Goal: Task Accomplishment & Management: Complete application form

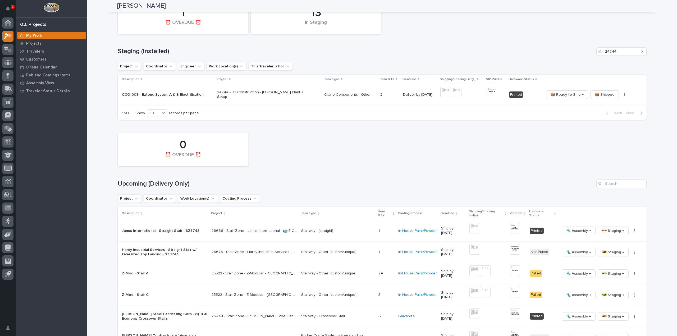
click at [429, 153] on div "0 ⏰ OVERDUE ⏰" at bounding box center [382, 150] width 534 height 38
click at [620, 187] on input "Search" at bounding box center [622, 184] width 50 height 8
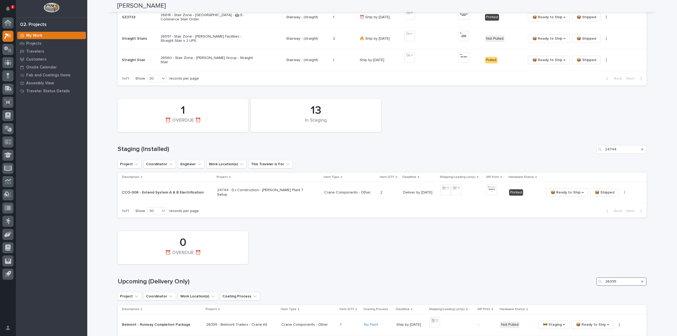
scroll to position [241, 0]
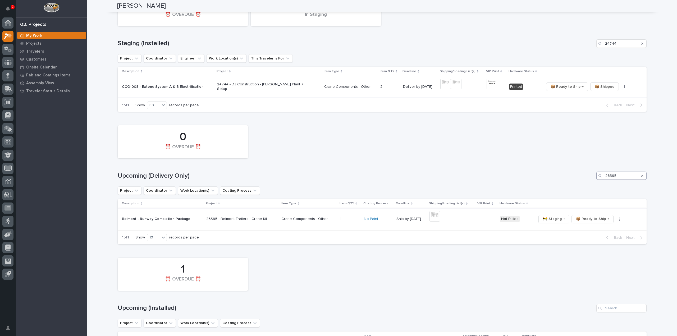
type input "26395"
click at [433, 218] on img at bounding box center [435, 216] width 11 height 11
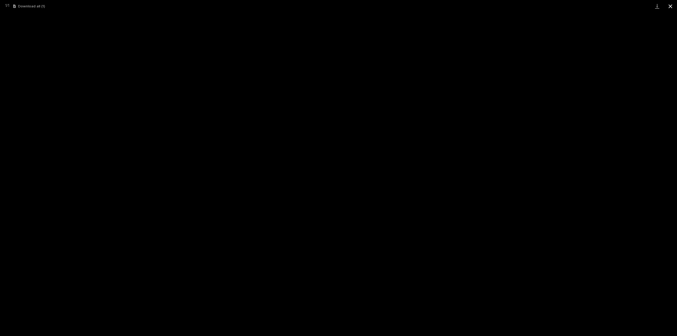
click at [671, 5] on button "Close gallery" at bounding box center [670, 6] width 13 height 12
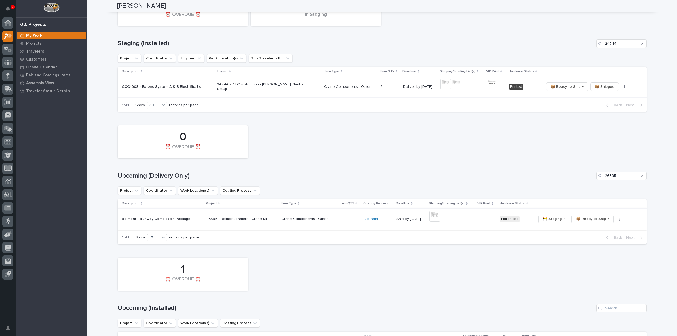
click at [616, 220] on button "button" at bounding box center [619, 219] width 7 height 4
click at [596, 239] on span "Generate VIP" at bounding box center [595, 238] width 23 height 6
click at [478, 219] on p "-" at bounding box center [487, 219] width 18 height 4
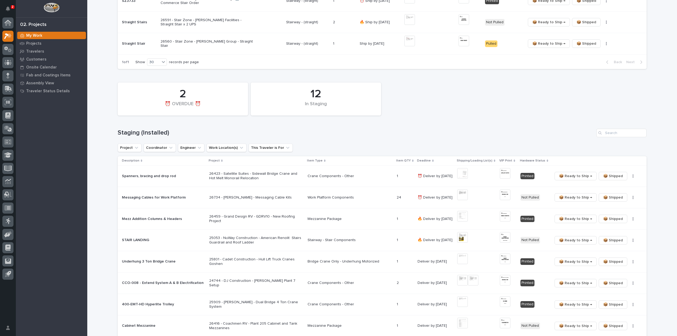
scroll to position [159, 0]
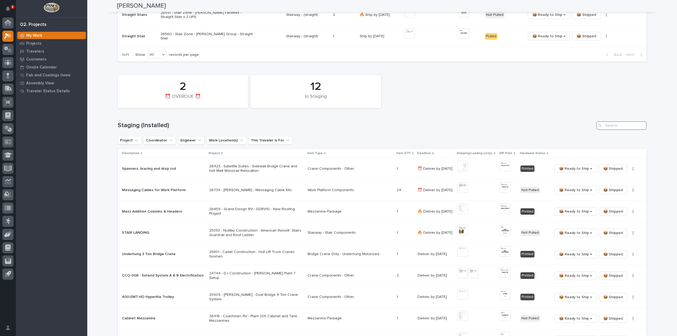
click at [616, 126] on input "Search" at bounding box center [622, 125] width 50 height 8
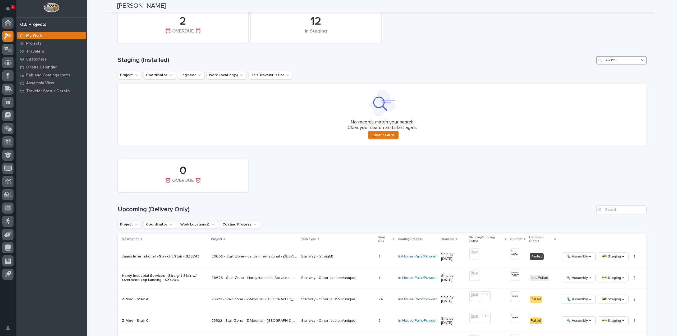
scroll to position [265, 0]
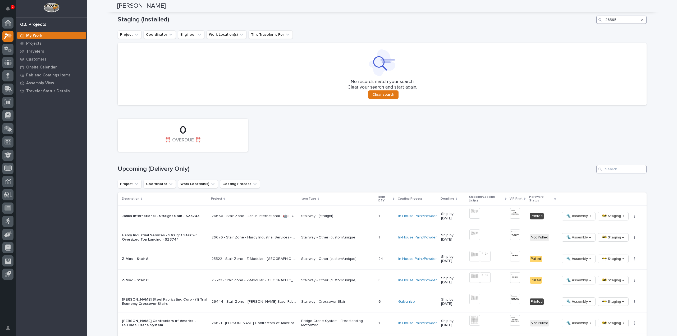
type input "26395"
click at [625, 171] on input "Search" at bounding box center [622, 169] width 50 height 8
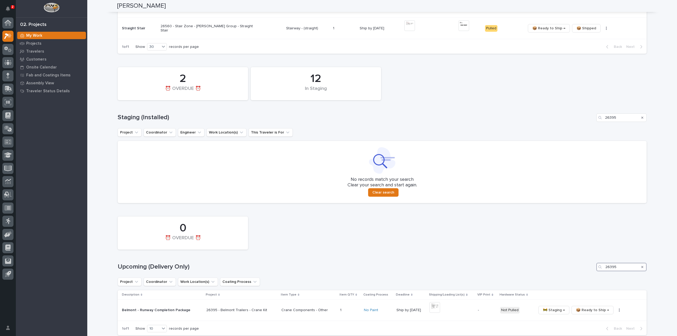
scroll to position [220, 0]
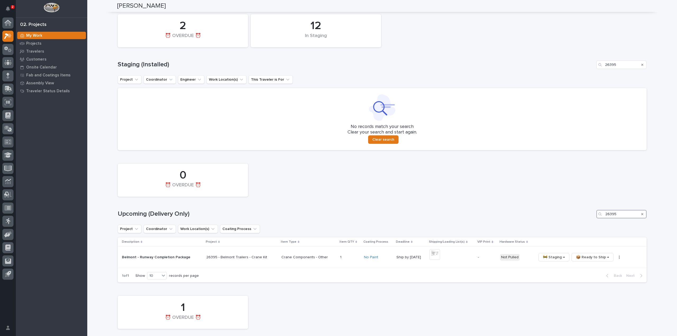
drag, startPoint x: 624, startPoint y: 217, endPoint x: 592, endPoint y: 224, distance: 32.8
click at [592, 224] on div "0 ⏰ OVERDUE ⏰ Upcoming (Delivery Only) 26395 Project Coordinator Work Location(…" at bounding box center [382, 222] width 529 height 122
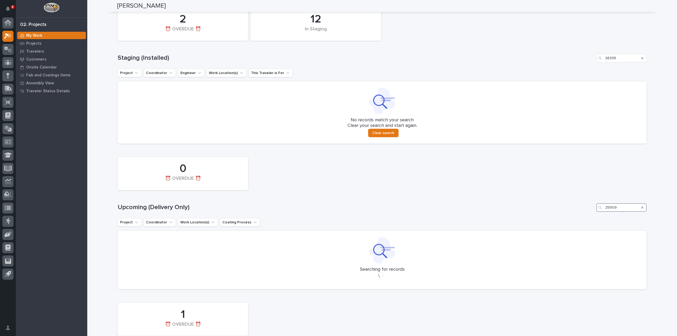
scroll to position [228, 0]
type input "25909"
drag, startPoint x: 622, startPoint y: 59, endPoint x: 589, endPoint y: 64, distance: 32.8
click at [589, 64] on div "12 In Staging 2 ⏰ OVERDUE ⏰ Staging (Installed) 26395 Project Coordinator Engin…" at bounding box center [382, 72] width 529 height 139
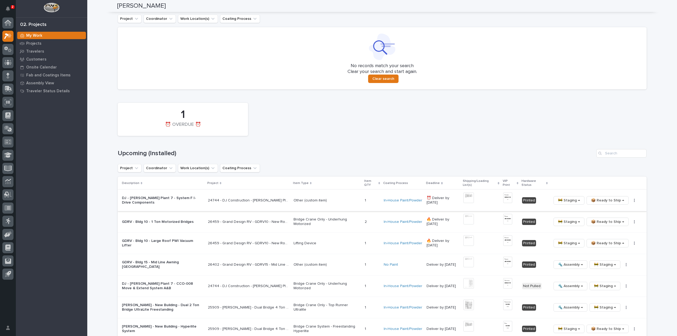
scroll to position [484, 0]
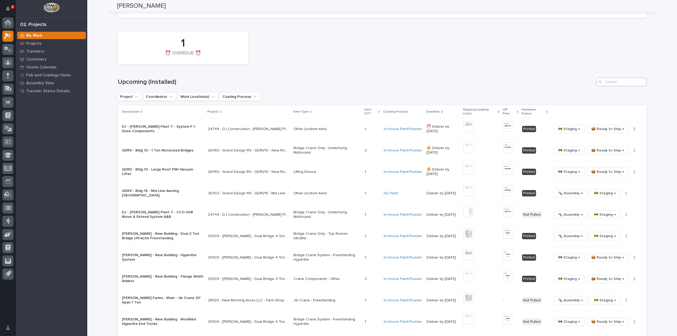
type input "25909"
click at [621, 84] on input "Search" at bounding box center [622, 82] width 50 height 8
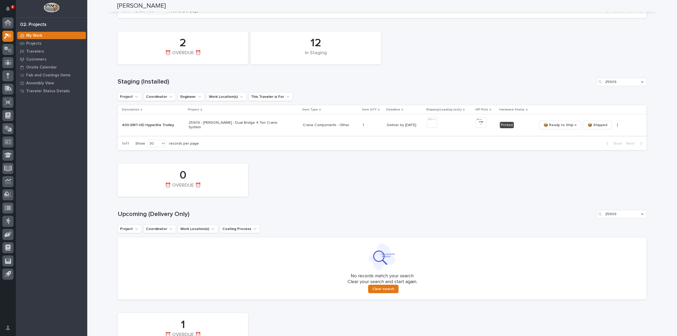
scroll to position [255, 0]
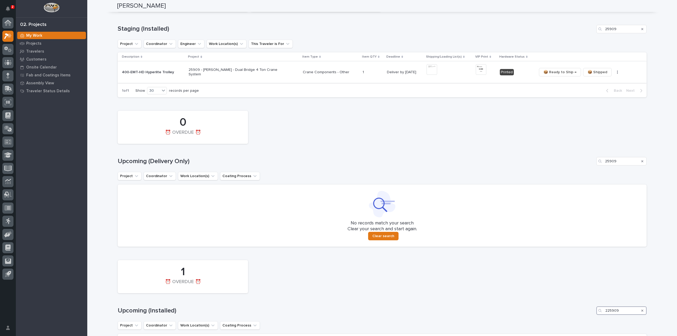
type input "225909"
click at [428, 69] on img at bounding box center [432, 69] width 11 height 11
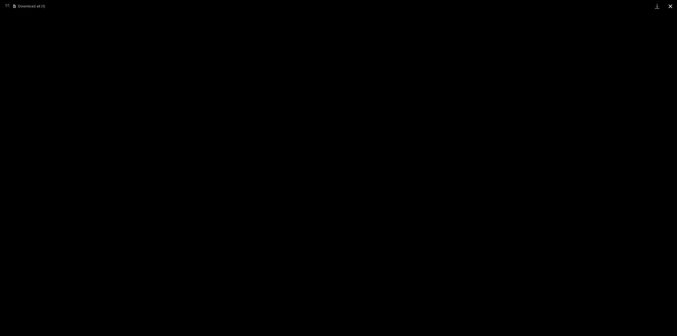
click at [670, 6] on button "Close gallery" at bounding box center [670, 6] width 13 height 12
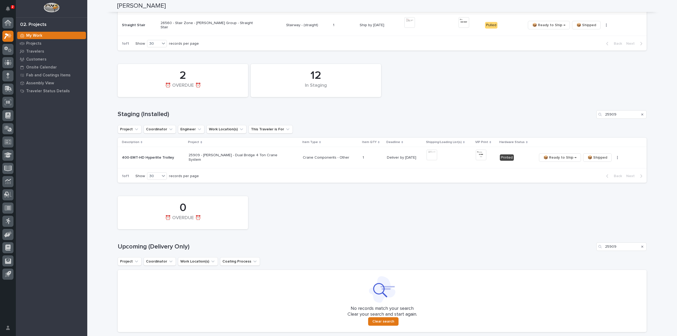
scroll to position [149, 0]
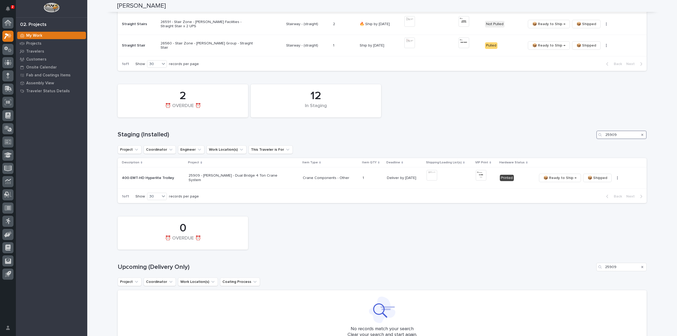
drag, startPoint x: 621, startPoint y: 135, endPoint x: 590, endPoint y: 140, distance: 31.4
click at [591, 140] on div "12 In Staging 2 ⏰ OVERDUE ⏰ Staging (Installed) 25909 Project Coordinator Engin…" at bounding box center [382, 143] width 529 height 122
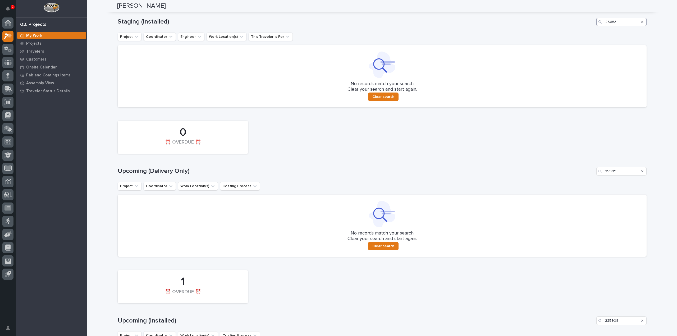
scroll to position [317, 0]
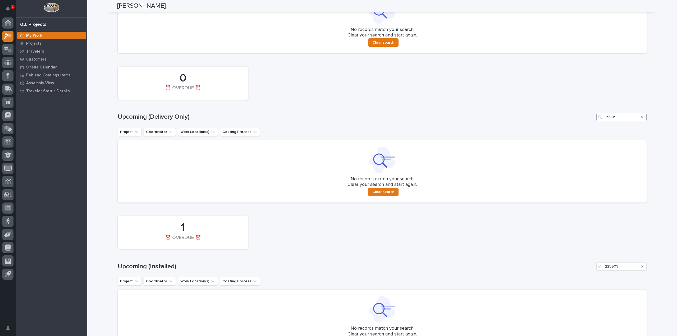
type input "26653"
drag, startPoint x: 618, startPoint y: 118, endPoint x: 592, endPoint y: 125, distance: 27.3
click at [592, 125] on div "0 ⏰ OVERDUE ⏰ Upcoming (Delivery Only) 25909 Project Coordinator Work Location(…" at bounding box center [382, 133] width 529 height 139
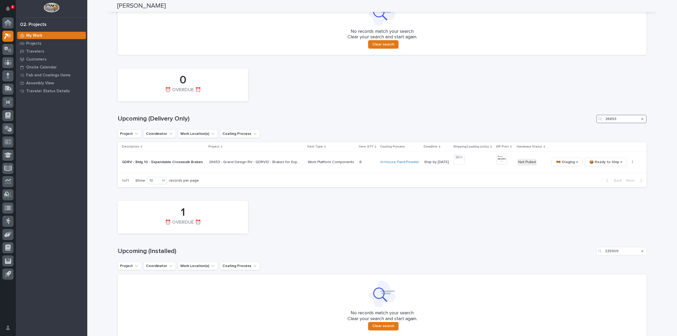
scroll to position [361, 0]
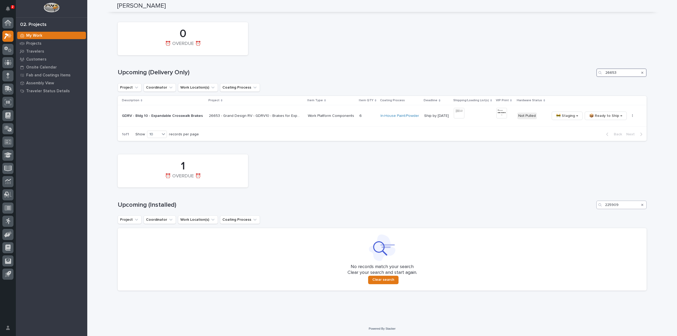
type input "26653"
drag, startPoint x: 620, startPoint y: 207, endPoint x: 588, endPoint y: 215, distance: 33.2
click at [588, 215] on div "1 ⏰ OVERDUE ⏰ Upcoming (Installed) 225909 Project Coordinator Work Location(s) …" at bounding box center [382, 221] width 529 height 139
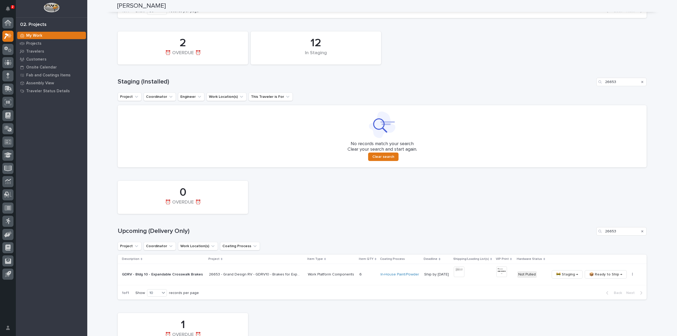
scroll to position [308, 0]
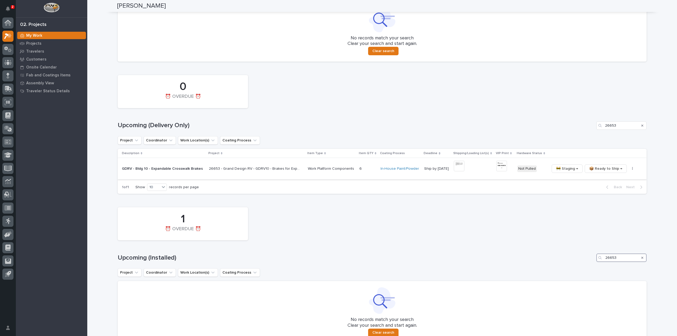
type input "26653"
click at [456, 167] on img at bounding box center [459, 166] width 11 height 11
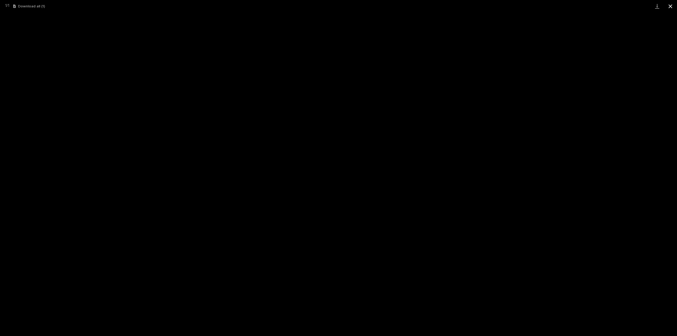
click at [673, 7] on button "Close gallery" at bounding box center [670, 6] width 13 height 12
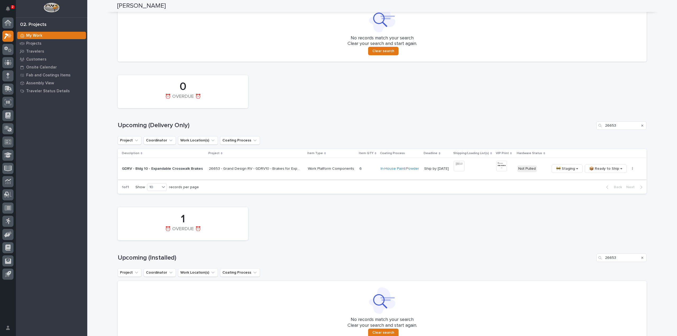
click at [500, 166] on img at bounding box center [502, 166] width 11 height 11
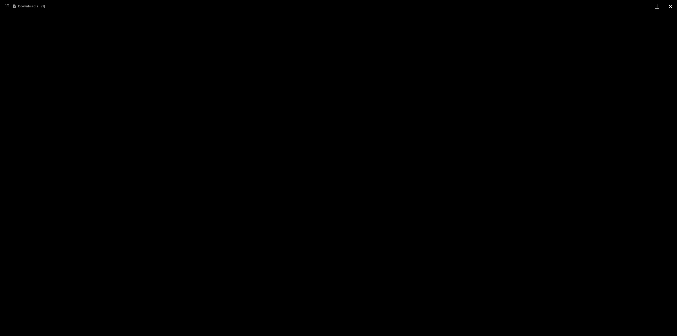
click at [670, 7] on button "Close gallery" at bounding box center [670, 6] width 13 height 12
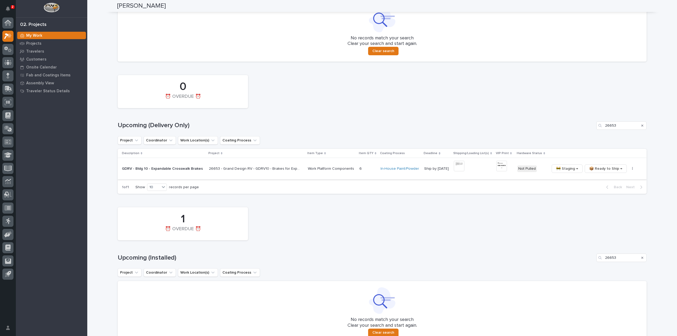
click at [632, 169] on icon "button" at bounding box center [632, 169] width 1 height 4
click at [610, 197] on span "🔩 Hardware" at bounding box center [611, 196] width 22 height 6
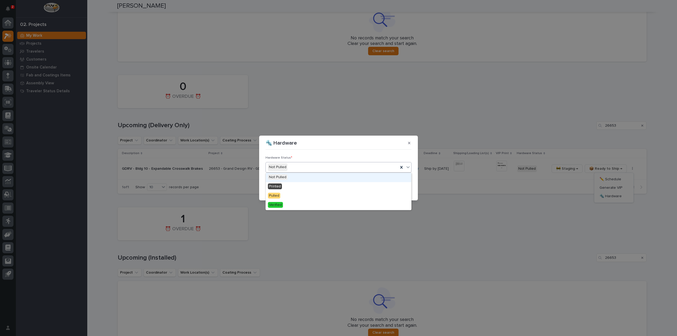
click at [287, 169] on div "Not Pulled" at bounding box center [332, 167] width 133 height 9
click at [285, 188] on div "Printed" at bounding box center [339, 186] width 146 height 9
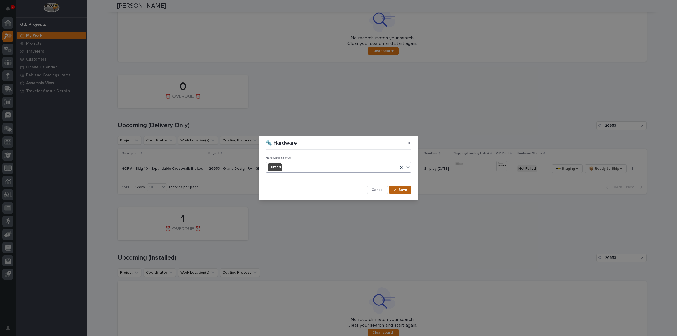
click at [394, 190] on button "Save" at bounding box center [400, 190] width 22 height 8
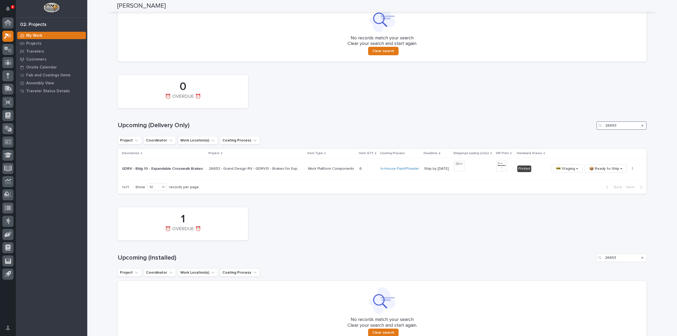
click at [623, 127] on input "26653" at bounding box center [622, 125] width 50 height 8
click at [455, 166] on img at bounding box center [459, 166] width 11 height 11
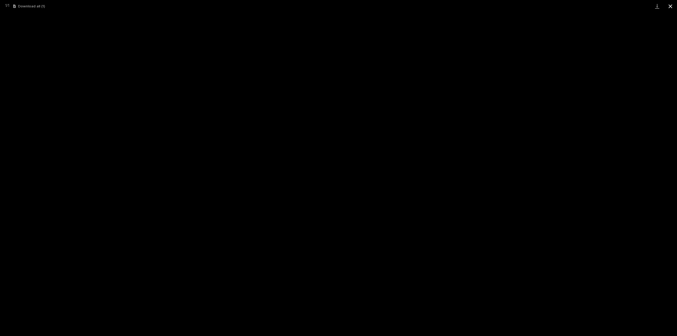
click at [672, 6] on button "Close gallery" at bounding box center [670, 6] width 13 height 12
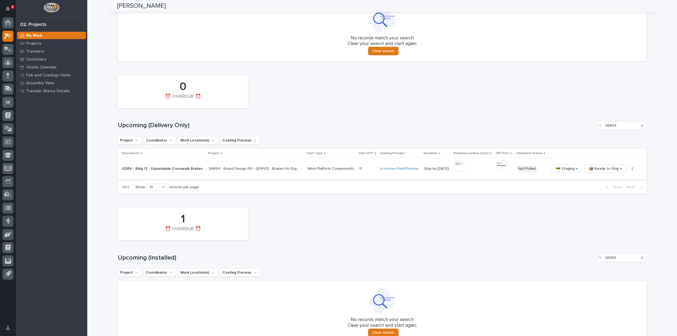
click at [502, 169] on img at bounding box center [502, 166] width 11 height 11
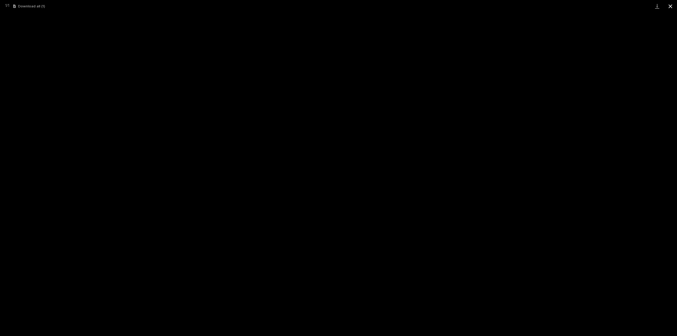
click at [672, 7] on button "Close gallery" at bounding box center [670, 6] width 13 height 12
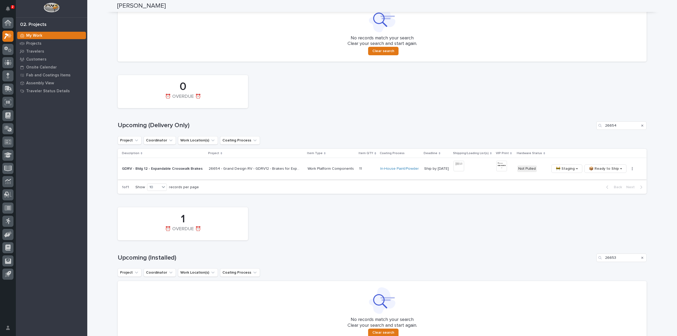
click at [629, 170] on button "button" at bounding box center [632, 169] width 7 height 4
click at [608, 198] on span "🔩 Hardware" at bounding box center [611, 196] width 22 height 6
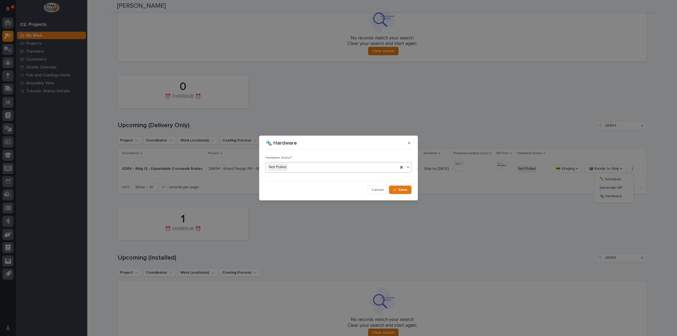
click at [342, 172] on div "Not Pulled" at bounding box center [339, 167] width 146 height 11
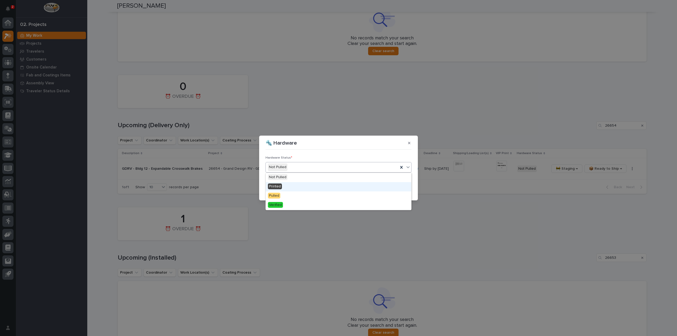
click at [333, 185] on div "Printed" at bounding box center [339, 186] width 146 height 9
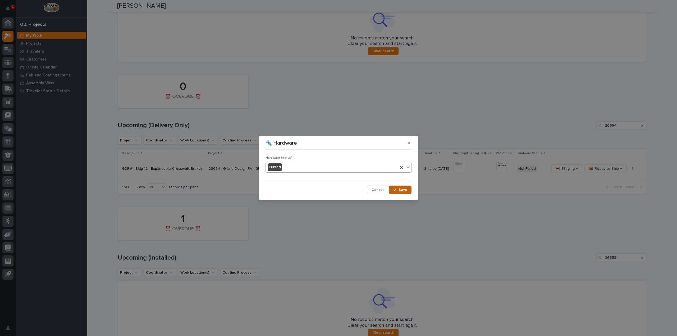
click at [403, 192] on button "Save" at bounding box center [400, 190] width 22 height 8
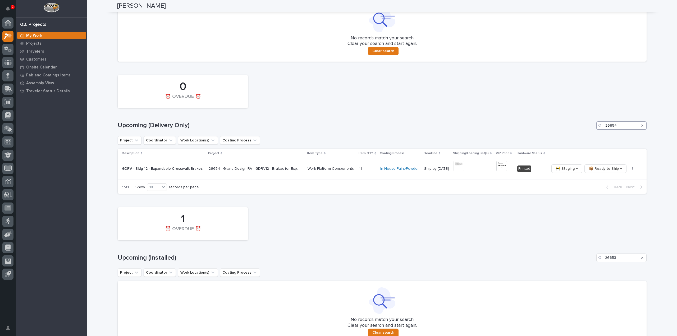
click at [624, 127] on input "26654" at bounding box center [622, 125] width 50 height 8
click at [462, 166] on img at bounding box center [458, 166] width 11 height 11
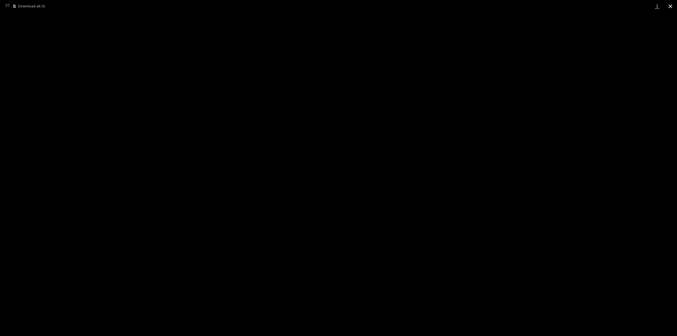
click at [669, 4] on button "Close gallery" at bounding box center [670, 6] width 13 height 12
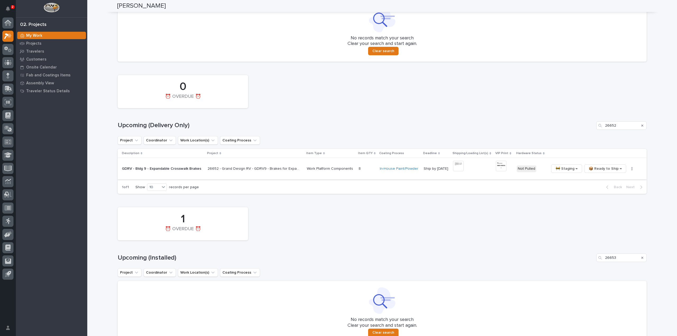
click at [502, 169] on img at bounding box center [501, 166] width 11 height 11
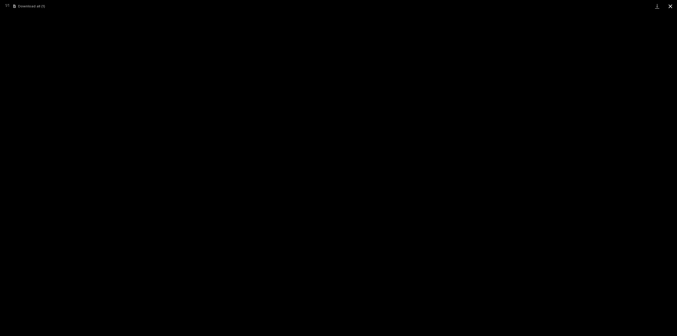
click at [672, 7] on button "Close gallery" at bounding box center [670, 6] width 13 height 12
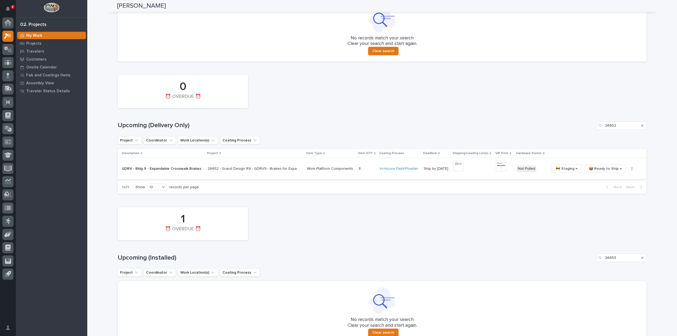
click at [632, 170] on icon "button" at bounding box center [632, 169] width 1 height 4
click at [614, 197] on span "🔩 Hardware" at bounding box center [610, 196] width 22 height 6
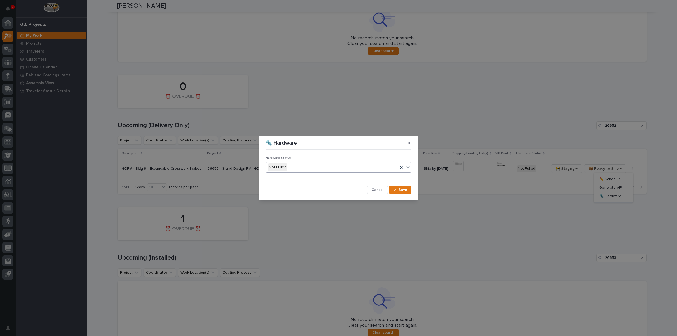
click at [295, 170] on div "Not Pulled" at bounding box center [332, 167] width 133 height 9
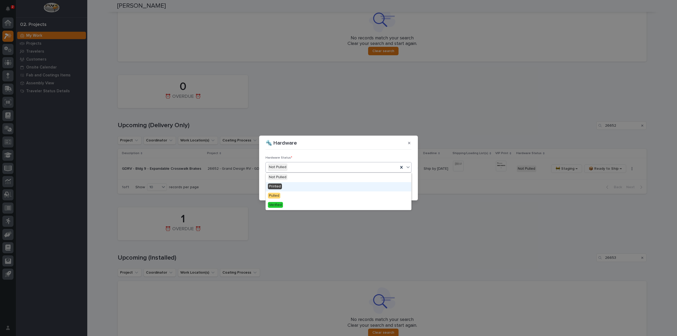
click at [292, 187] on div "Printed" at bounding box center [339, 186] width 146 height 9
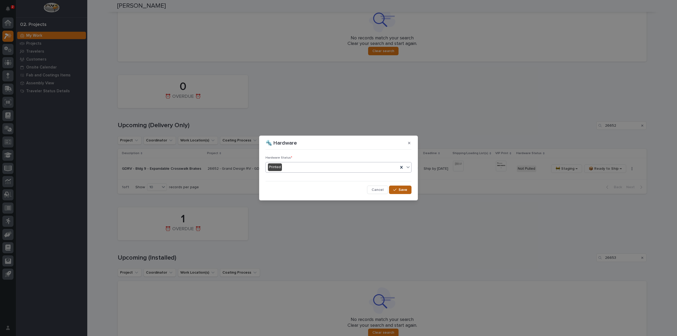
click at [405, 189] on span "Save" at bounding box center [403, 190] width 9 height 5
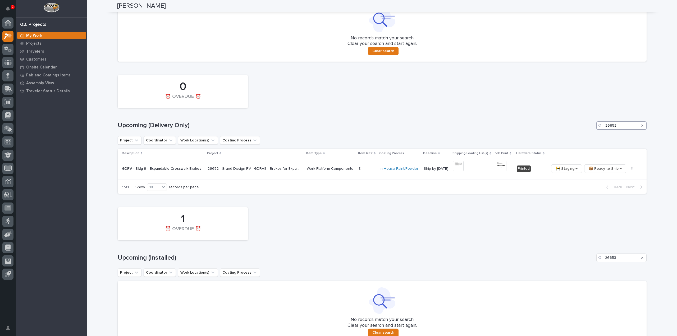
drag, startPoint x: 617, startPoint y: 126, endPoint x: 581, endPoint y: 116, distance: 37.1
click at [581, 116] on div "0 ⏰ OVERDUE ⏰ Upcoming (Delivery Only) 26652 Project Coordinator Work Location(…" at bounding box center [382, 133] width 529 height 122
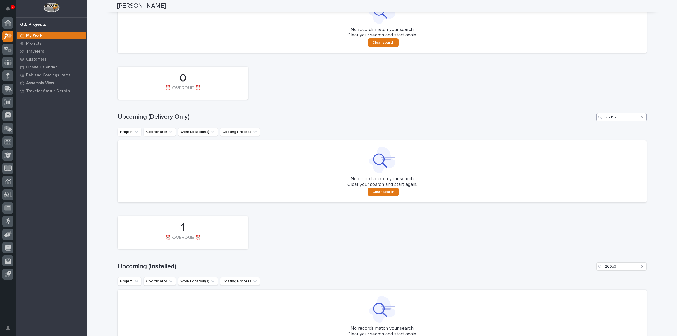
scroll to position [370, 0]
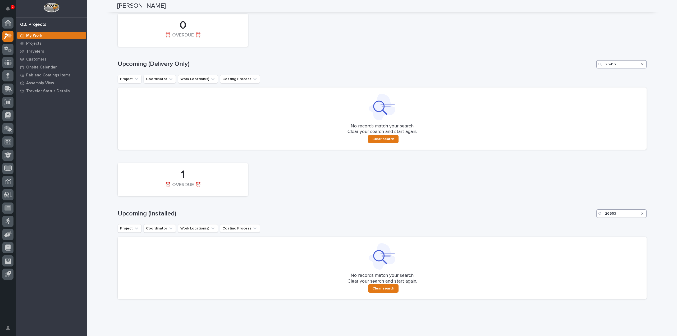
type input "26416"
drag, startPoint x: 620, startPoint y: 215, endPoint x: 598, endPoint y: 222, distance: 22.3
click at [598, 222] on div "1 ⏰ OVERDUE ⏰ Upcoming (Installed) 26653 Project Coordinator Work Location(s) C…" at bounding box center [382, 230] width 529 height 139
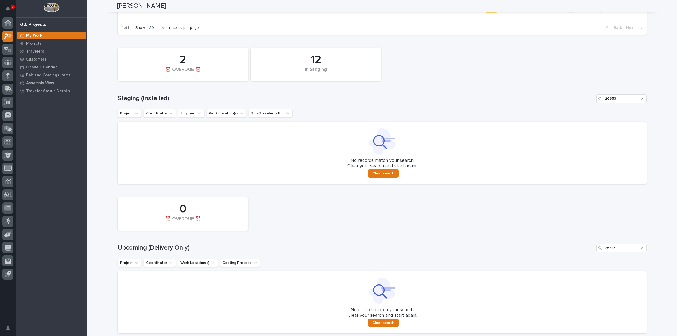
scroll to position [167, 0]
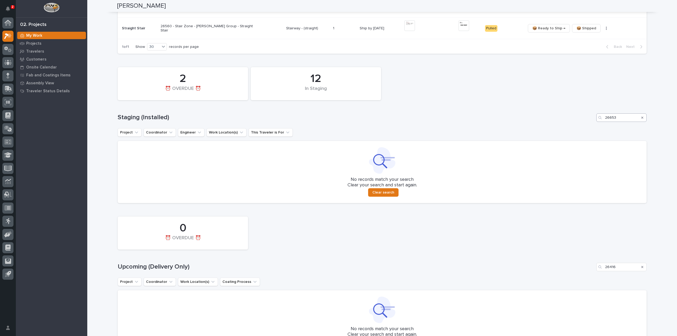
type input "26416"
drag, startPoint x: 620, startPoint y: 118, endPoint x: 593, endPoint y: 129, distance: 28.5
click at [593, 129] on div "12 In Staging 2 ⏰ OVERDUE ⏰ Staging (Installed) 26653 Project Coordinator Engin…" at bounding box center [382, 134] width 529 height 139
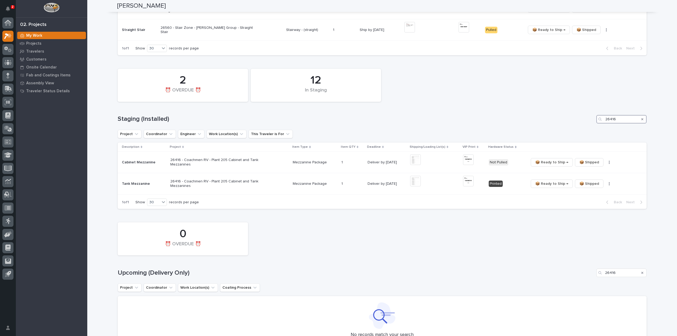
scroll to position [169, 0]
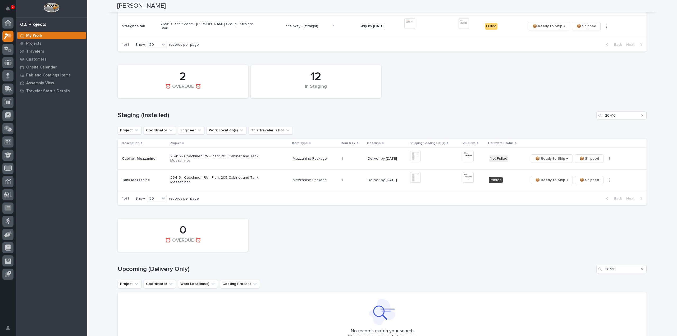
click at [413, 157] on img at bounding box center [415, 156] width 11 height 11
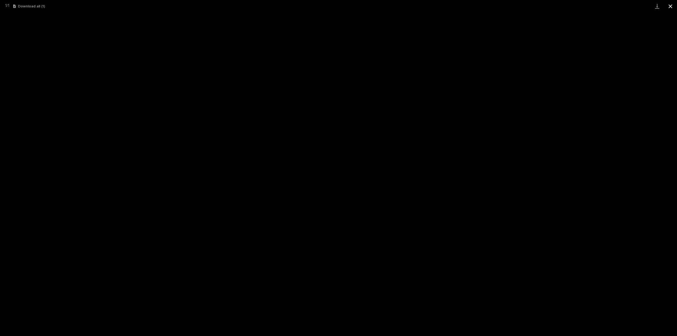
click at [669, 8] on button "Close gallery" at bounding box center [670, 6] width 13 height 12
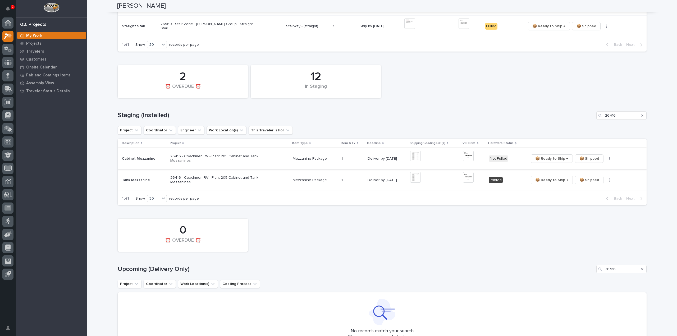
click at [416, 157] on img at bounding box center [415, 156] width 11 height 11
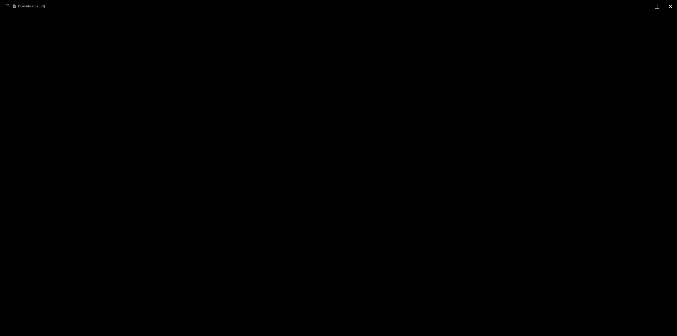
click at [671, 6] on button "Close gallery" at bounding box center [670, 6] width 13 height 12
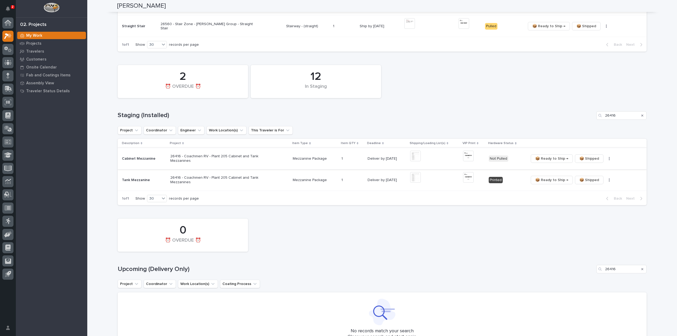
click at [470, 155] on img at bounding box center [468, 156] width 11 height 11
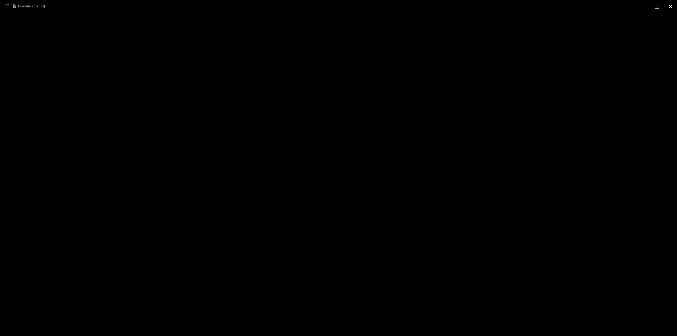
click at [671, 8] on button "Close gallery" at bounding box center [670, 6] width 13 height 12
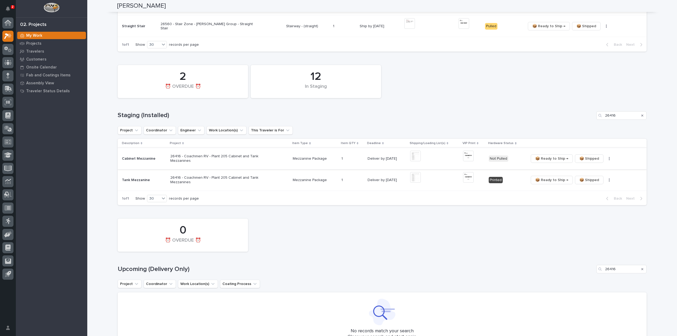
click at [606, 160] on button "button" at bounding box center [609, 159] width 7 height 4
click at [599, 180] on button "🔩 Hardware" at bounding box center [591, 178] width 35 height 8
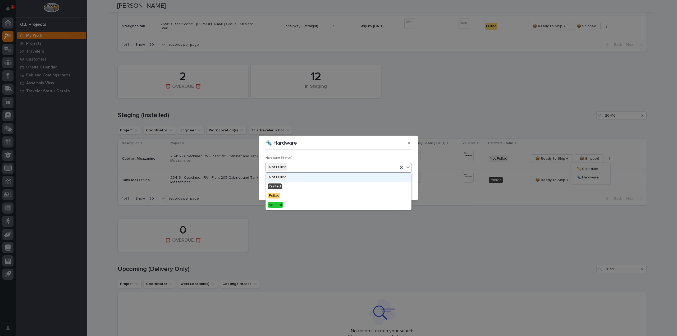
click at [322, 169] on div "Not Pulled" at bounding box center [332, 167] width 133 height 9
click at [312, 187] on div "Printed" at bounding box center [339, 186] width 146 height 9
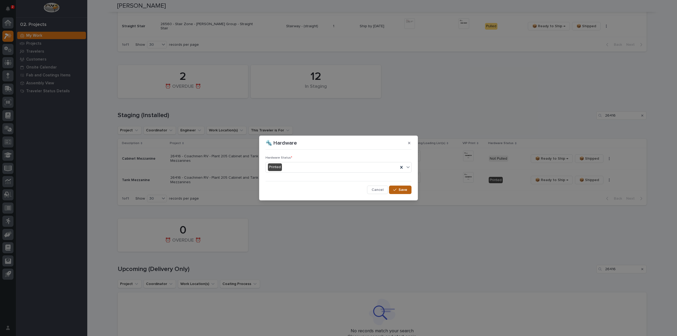
click at [400, 190] on span "Save" at bounding box center [403, 190] width 9 height 5
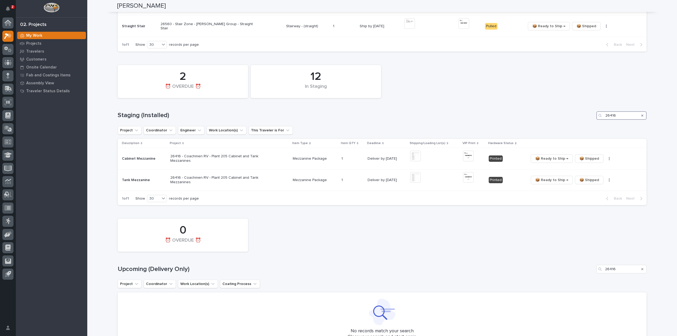
drag, startPoint x: 632, startPoint y: 118, endPoint x: 592, endPoint y: 126, distance: 40.9
click at [592, 126] on div "12 In Staging 2 ⏰ OVERDUE ⏰ Staging (Installed) 26416 Project Coordinator Engin…" at bounding box center [382, 133] width 529 height 143
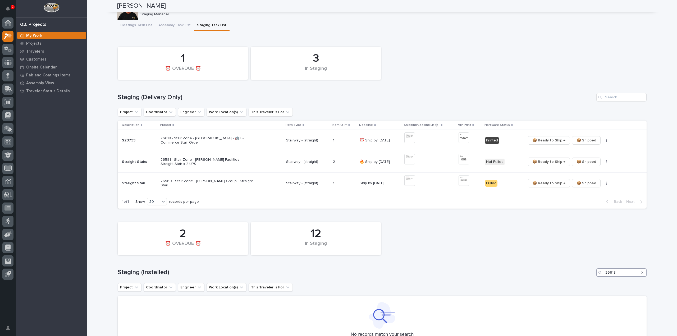
scroll to position [8, 0]
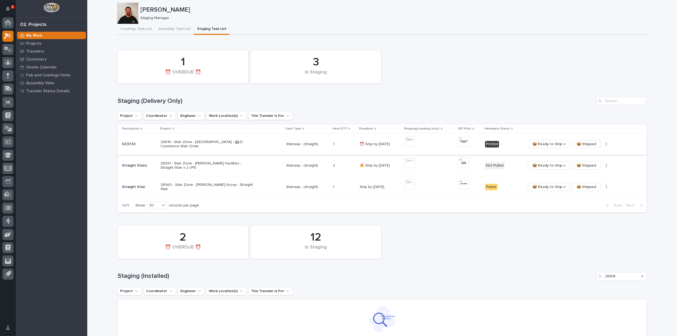
click at [606, 145] on icon "button" at bounding box center [606, 144] width 1 height 4
click at [594, 165] on button "🔩 Hardware" at bounding box center [588, 163] width 35 height 8
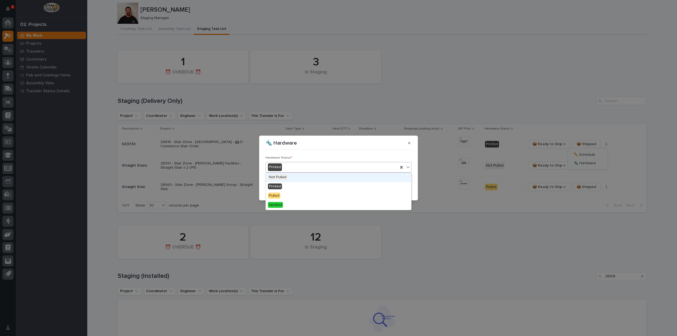
click at [289, 171] on div "Printed" at bounding box center [332, 167] width 133 height 9
click at [284, 197] on div "Pulled" at bounding box center [339, 196] width 146 height 9
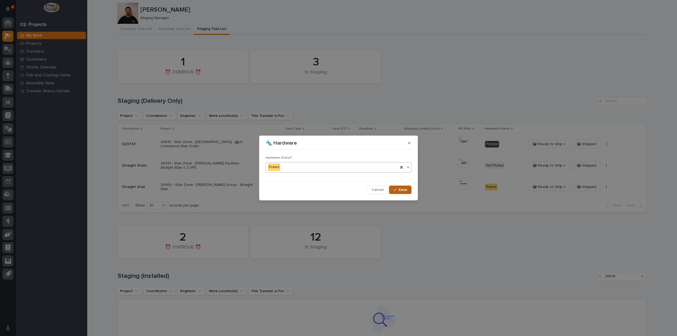
click at [408, 191] on button "Save" at bounding box center [400, 190] width 22 height 8
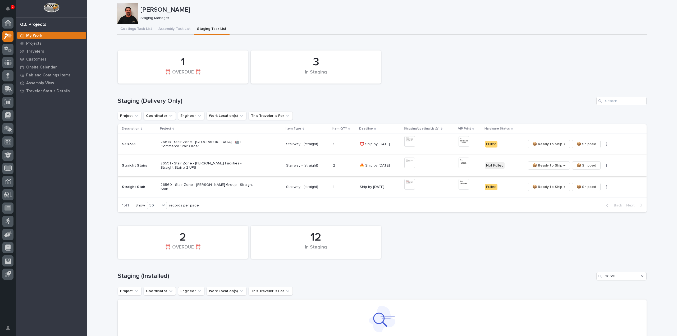
click at [406, 161] on img at bounding box center [410, 163] width 11 height 11
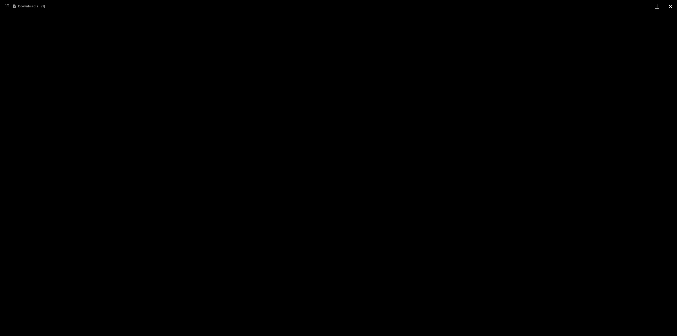
click at [670, 5] on button "Close gallery" at bounding box center [670, 6] width 13 height 12
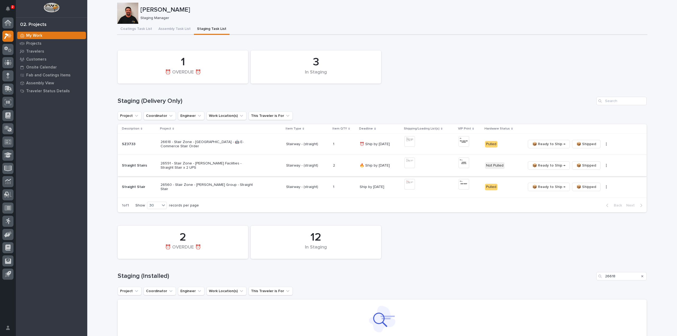
click at [462, 163] on img at bounding box center [464, 163] width 11 height 11
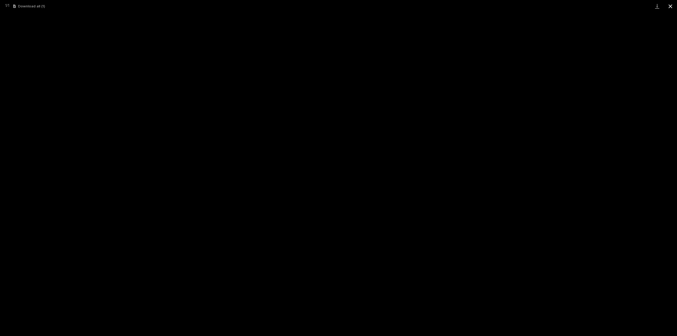
click at [668, 7] on button "Close gallery" at bounding box center [670, 6] width 13 height 12
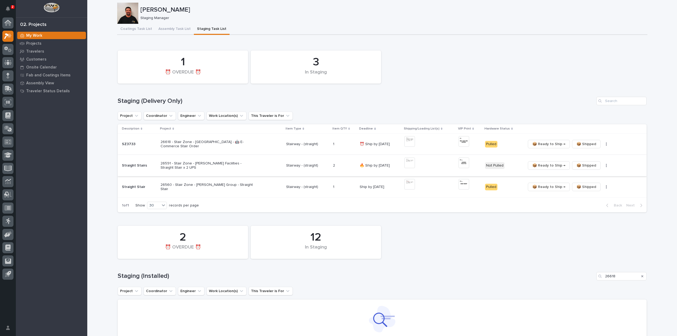
click at [606, 165] on icon "button" at bounding box center [606, 166] width 1 height 4
click at [589, 185] on span "🔩 Hardware" at bounding box center [585, 184] width 22 height 6
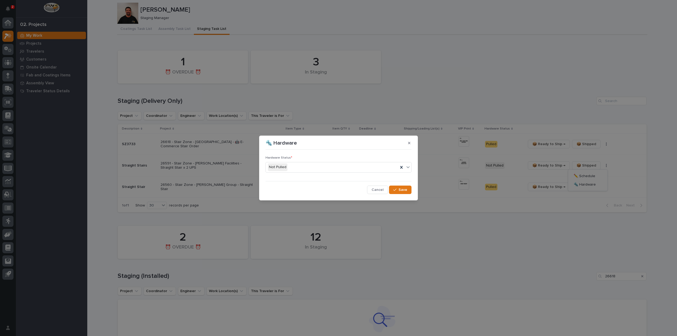
click at [296, 167] on div "Not Pulled" at bounding box center [332, 167] width 133 height 9
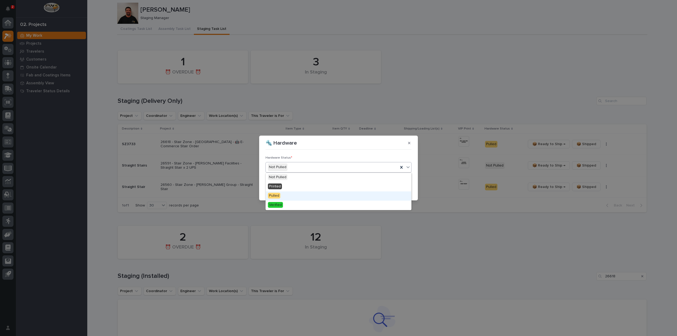
click at [306, 192] on div "Pulled" at bounding box center [339, 196] width 146 height 9
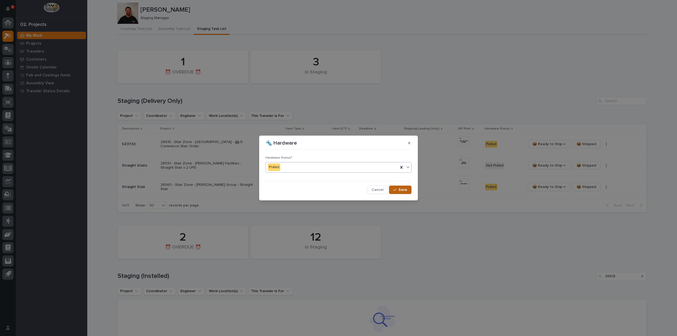
click at [401, 191] on span "Save" at bounding box center [403, 190] width 9 height 5
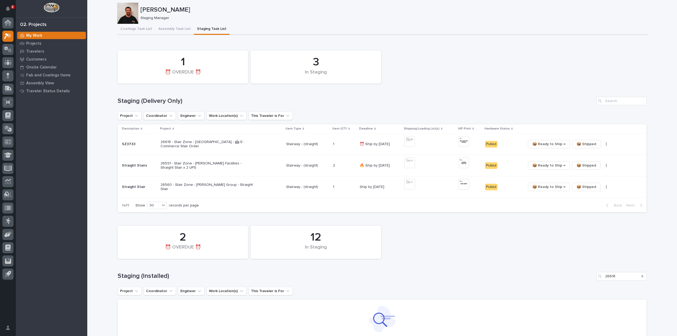
scroll to position [61, 0]
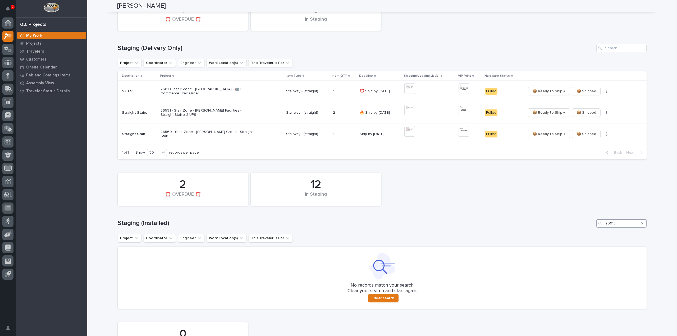
drag, startPoint x: 620, startPoint y: 222, endPoint x: 583, endPoint y: 227, distance: 36.8
click at [595, 230] on div "12 In Staging 2 ⏰ OVERDUE ⏰ Staging (Installed) 26618 Project Coordinator Engin…" at bounding box center [382, 239] width 529 height 139
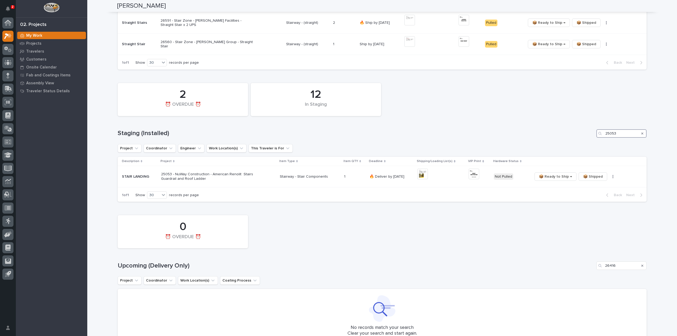
scroll to position [158, 0]
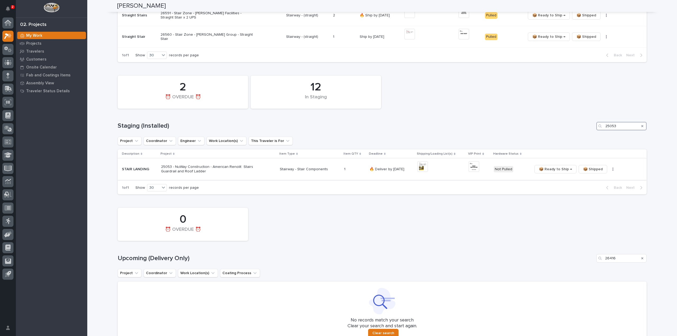
type input "25053"
click at [424, 168] on img at bounding box center [422, 166] width 11 height 11
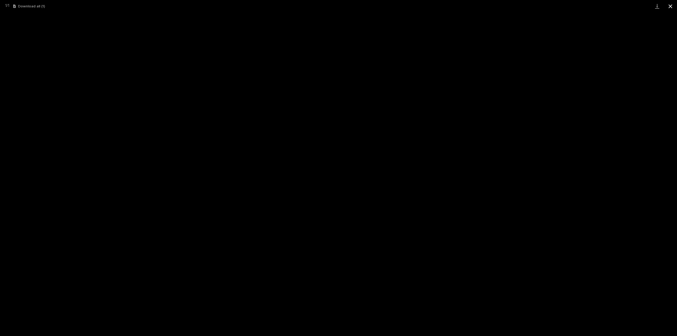
click at [672, 8] on button "Close gallery" at bounding box center [670, 6] width 13 height 12
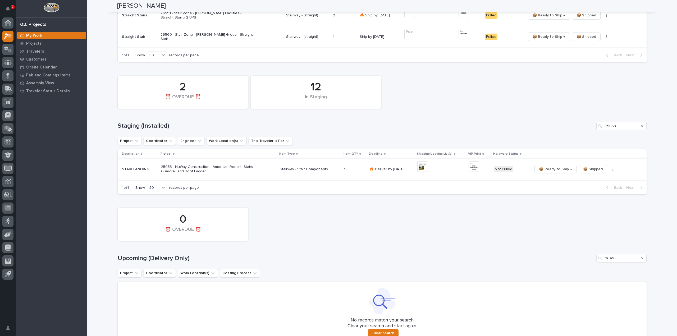
click at [472, 167] on img at bounding box center [474, 166] width 11 height 11
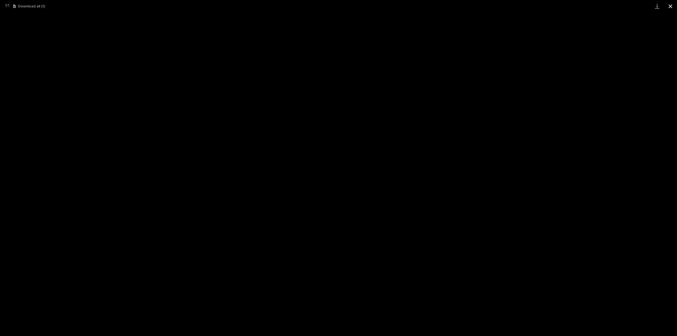
click at [670, 5] on button "Close gallery" at bounding box center [670, 6] width 13 height 12
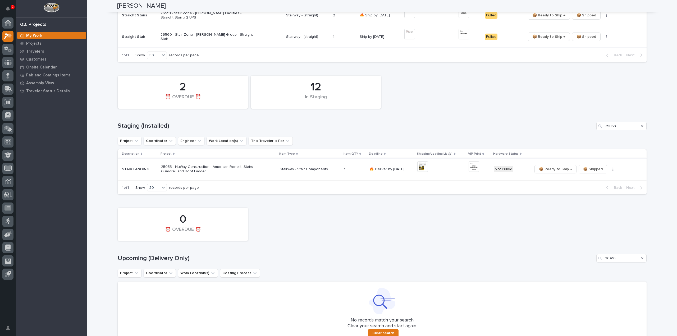
click at [610, 171] on button "button" at bounding box center [613, 169] width 7 height 4
click at [594, 190] on span "🔩 Hardware" at bounding box center [592, 188] width 22 height 6
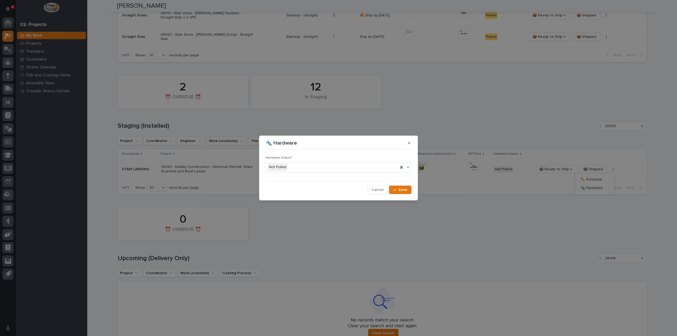
click at [290, 168] on div "Not Pulled" at bounding box center [332, 167] width 133 height 9
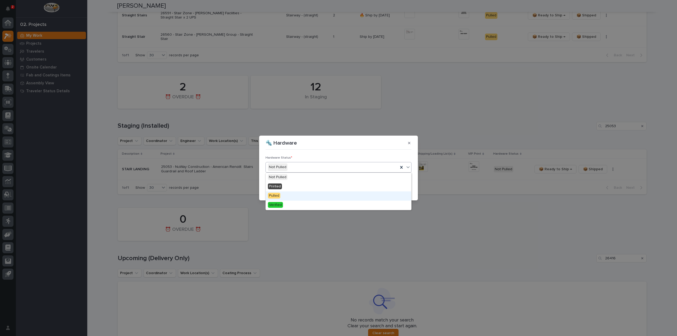
click at [281, 194] on div "Pulled" at bounding box center [339, 196] width 146 height 9
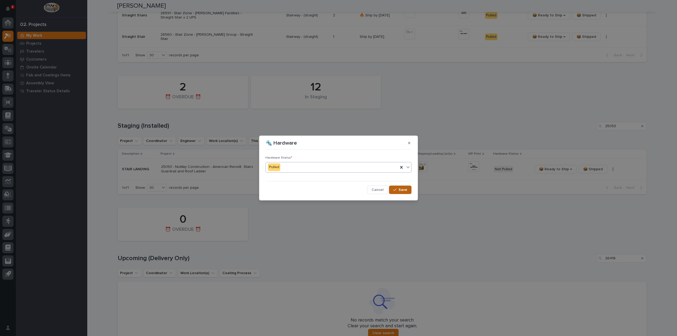
click at [396, 190] on icon "button" at bounding box center [394, 190] width 3 height 4
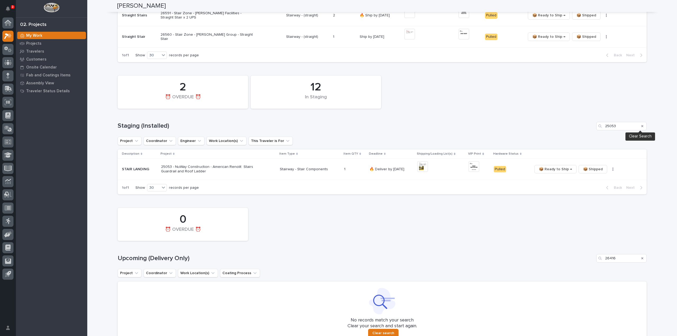
click at [642, 126] on icon "Search" at bounding box center [643, 126] width 2 height 3
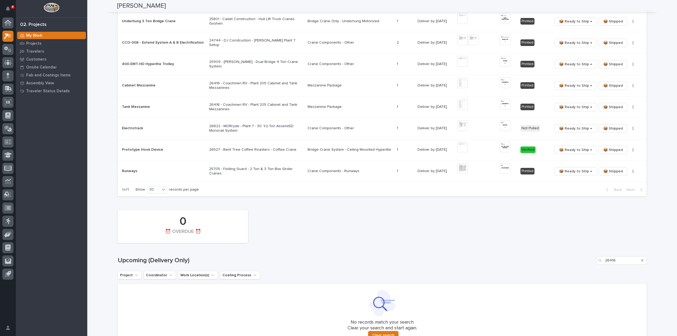
scroll to position [371, 0]
click at [642, 260] on icon "Search" at bounding box center [643, 260] width 2 height 3
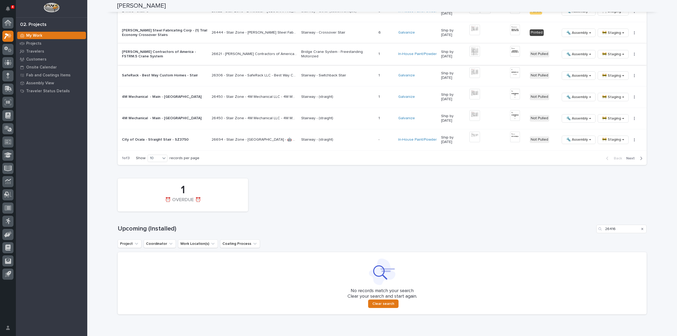
scroll to position [753, 0]
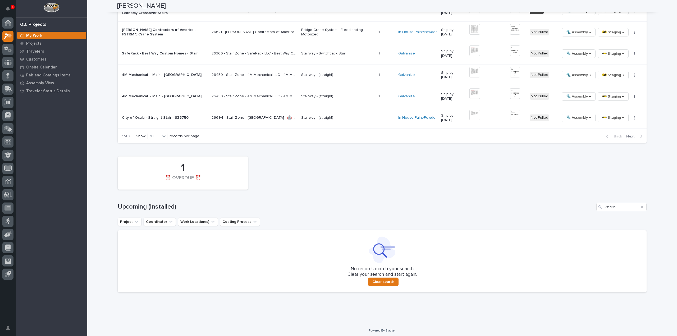
click at [642, 206] on icon "Search" at bounding box center [643, 207] width 2 height 2
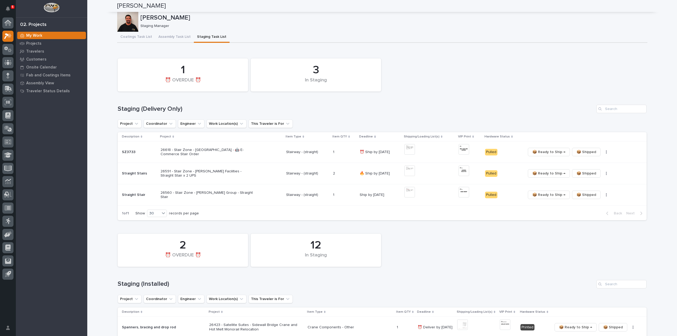
scroll to position [0, 0]
click at [552, 152] on span "📦 Ready to Ship →" at bounding box center [549, 152] width 33 height 6
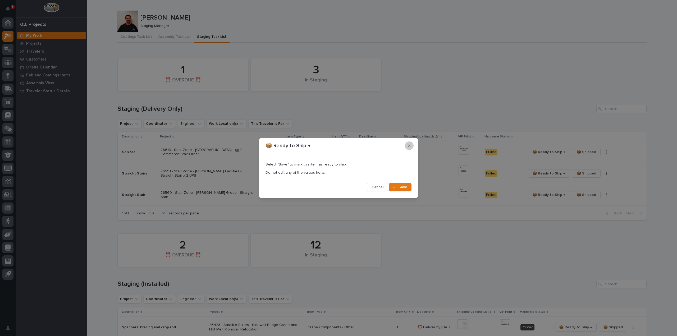
click at [411, 148] on button "button" at bounding box center [409, 146] width 9 height 8
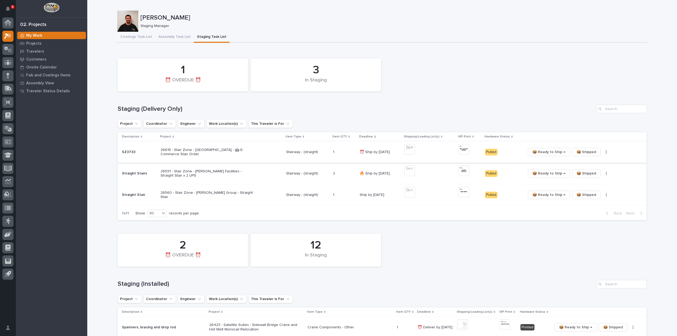
click at [603, 153] on button "button" at bounding box center [606, 152] width 7 height 4
click at [585, 172] on span "🔩 Hardware" at bounding box center [585, 171] width 22 height 6
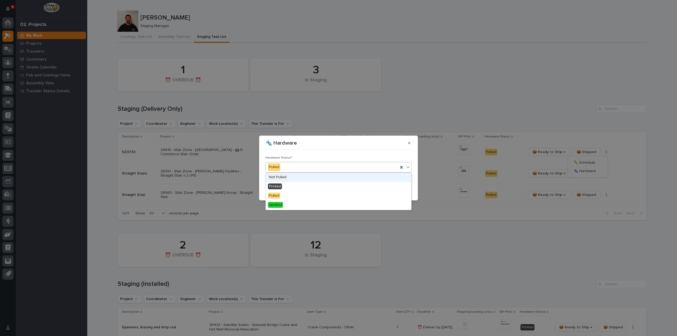
click at [346, 168] on div "Pulled" at bounding box center [332, 167] width 133 height 9
click at [318, 203] on div "Verified" at bounding box center [339, 205] width 146 height 9
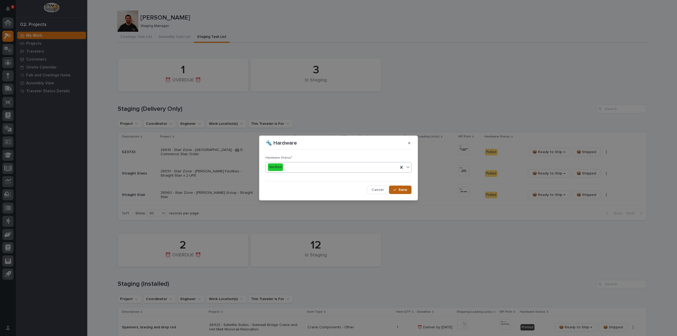
click at [399, 191] on span "Save" at bounding box center [403, 190] width 9 height 5
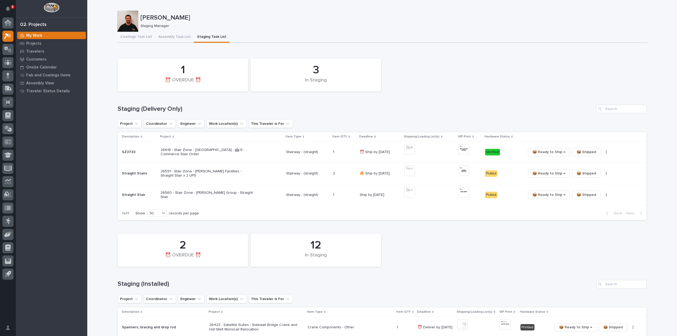
click at [538, 153] on span "📦 Ready to Ship →" at bounding box center [549, 152] width 33 height 6
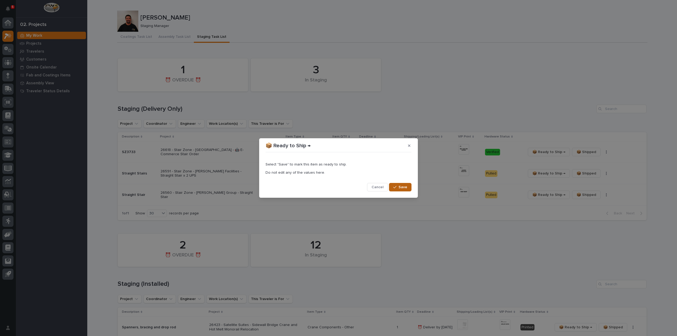
click at [397, 188] on div "button" at bounding box center [395, 187] width 5 height 4
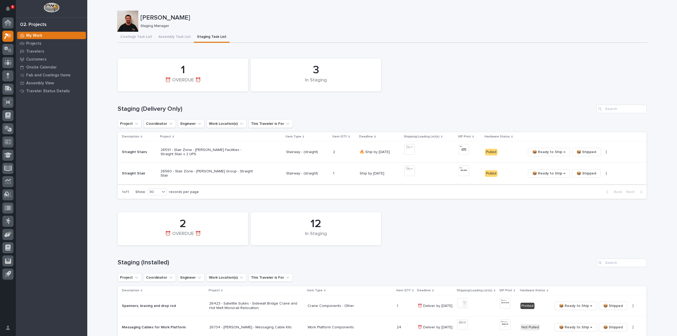
click at [606, 174] on icon "button" at bounding box center [606, 174] width 1 height 4
click at [593, 195] on span "🔩 Hardware" at bounding box center [585, 192] width 22 height 6
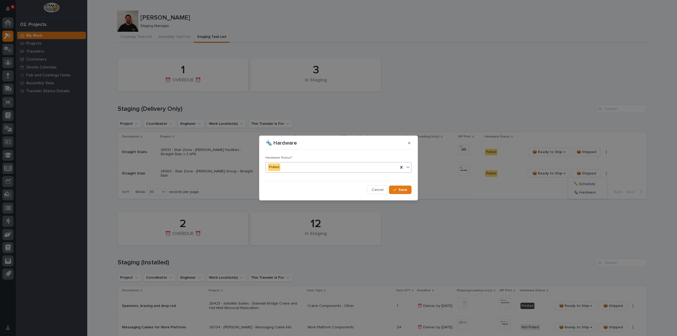
click at [282, 168] on div "Pulled" at bounding box center [332, 167] width 133 height 9
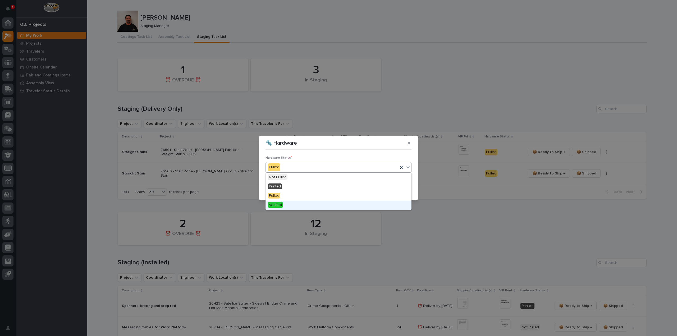
click at [286, 206] on div "Verified" at bounding box center [339, 205] width 146 height 9
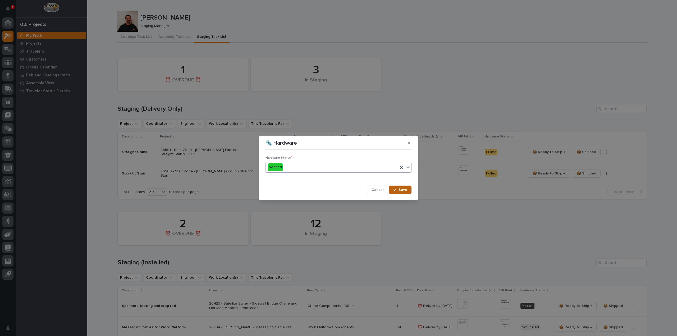
click at [401, 192] on button "Save" at bounding box center [400, 190] width 22 height 8
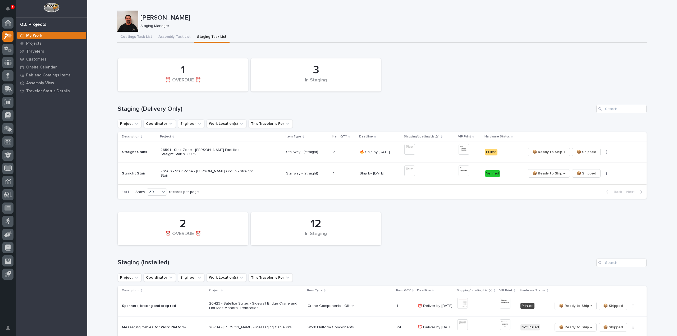
click at [537, 175] on span "📦 Ready to Ship →" at bounding box center [549, 173] width 33 height 6
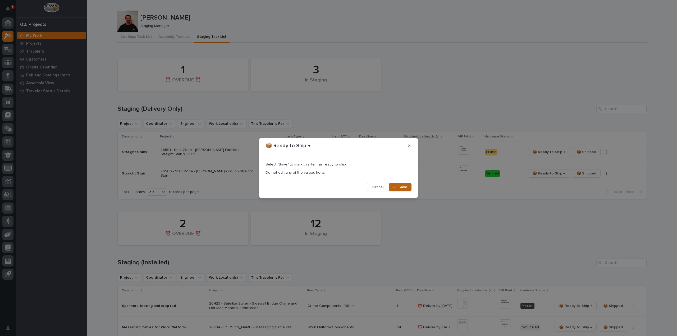
click at [404, 189] on span "Save" at bounding box center [403, 187] width 9 height 5
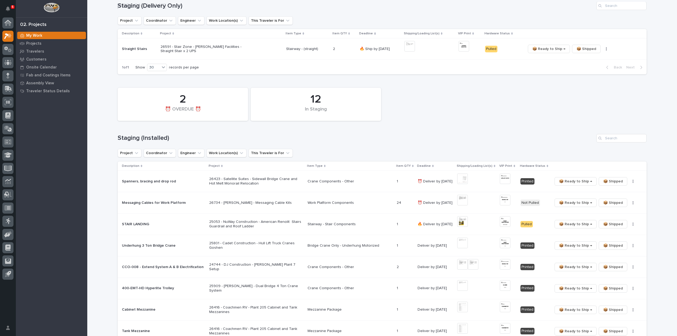
scroll to position [106, 0]
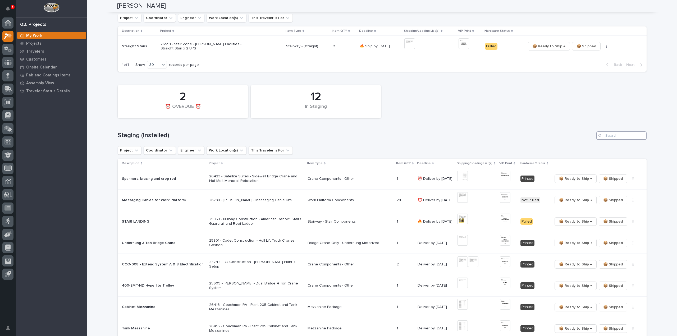
click at [623, 137] on input "Search" at bounding box center [622, 135] width 50 height 8
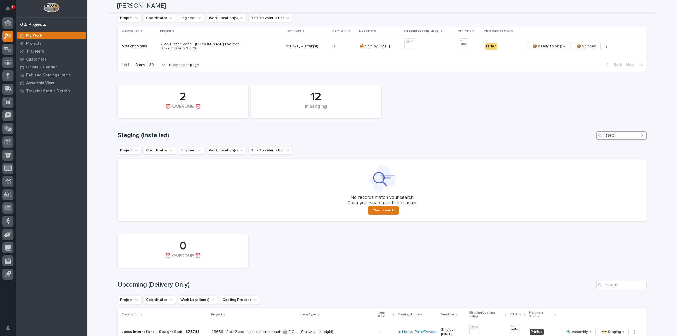
type input "26801"
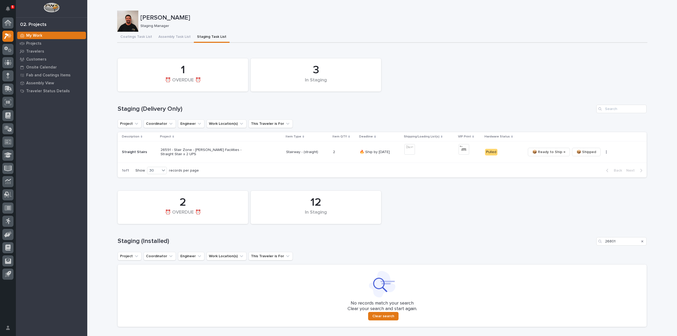
drag, startPoint x: 623, startPoint y: 247, endPoint x: 579, endPoint y: 245, distance: 43.4
click at [581, 247] on div "12 In Staging 2 ⏰ OVERDUE ⏰ Staging (Installed) 26801 Project Coordinator Engin…" at bounding box center [382, 257] width 529 height 139
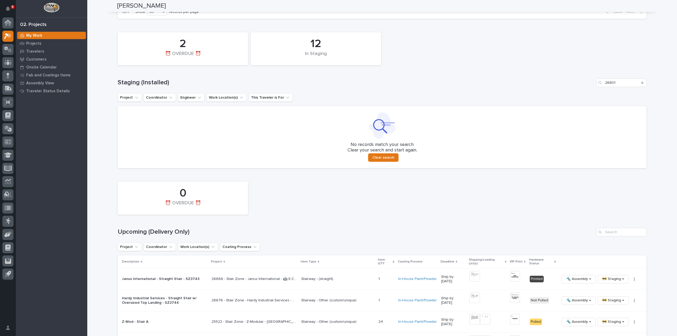
scroll to position [212, 0]
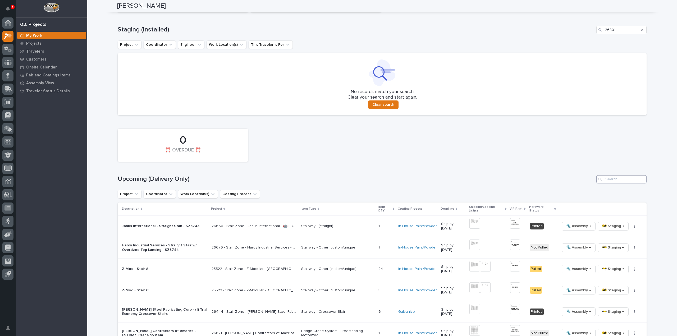
click at [616, 181] on input "Search" at bounding box center [622, 179] width 50 height 8
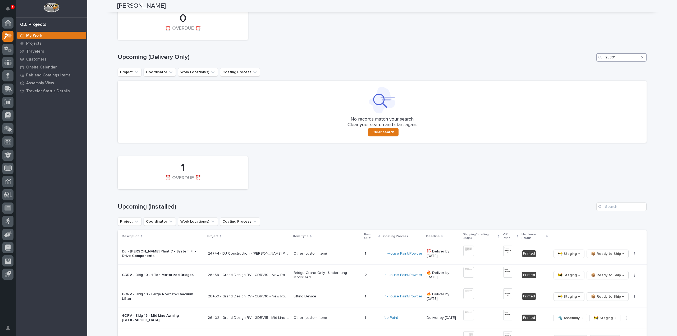
scroll to position [334, 0]
type input "25801"
click at [621, 207] on input "Search" at bounding box center [622, 206] width 50 height 8
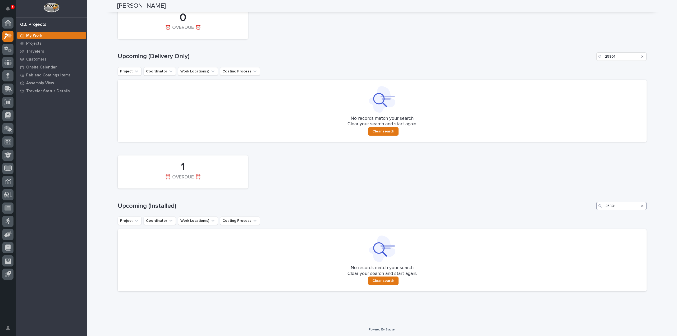
scroll to position [336, 0]
drag, startPoint x: 620, startPoint y: 207, endPoint x: 599, endPoint y: 209, distance: 20.7
click at [599, 209] on div "25801" at bounding box center [622, 205] width 50 height 8
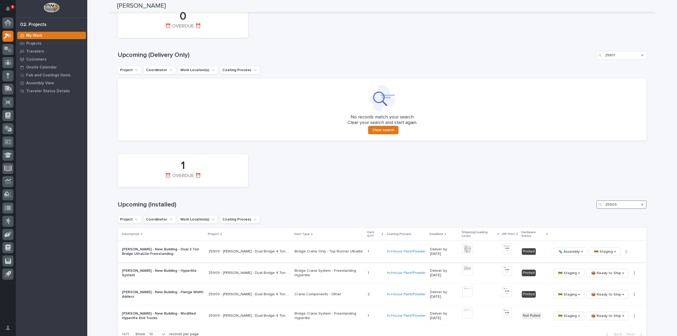
scroll to position [386, 0]
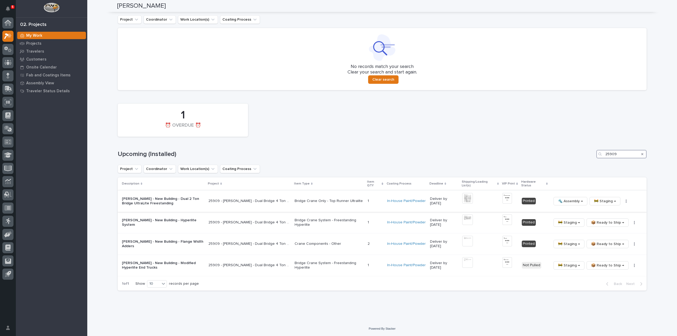
type input "25909"
click at [469, 196] on img at bounding box center [467, 198] width 11 height 11
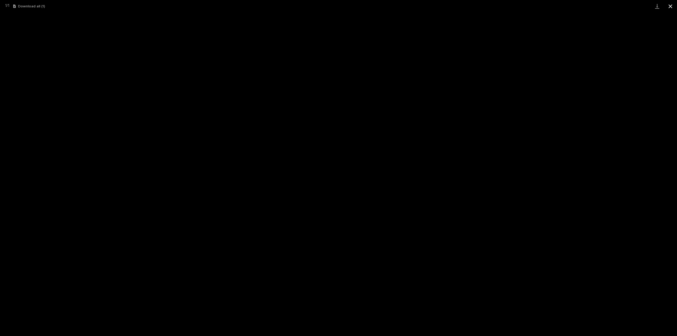
click at [670, 7] on button "Close gallery" at bounding box center [670, 6] width 13 height 12
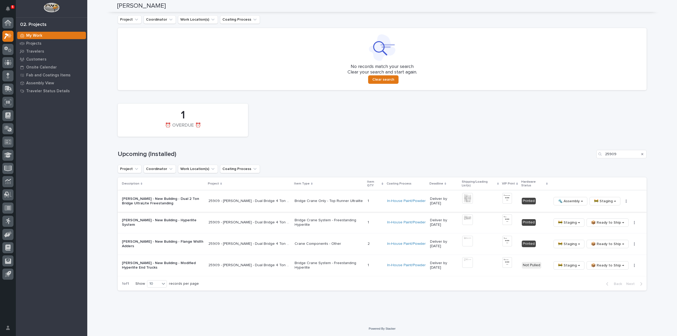
click at [507, 203] on img at bounding box center [508, 198] width 10 height 11
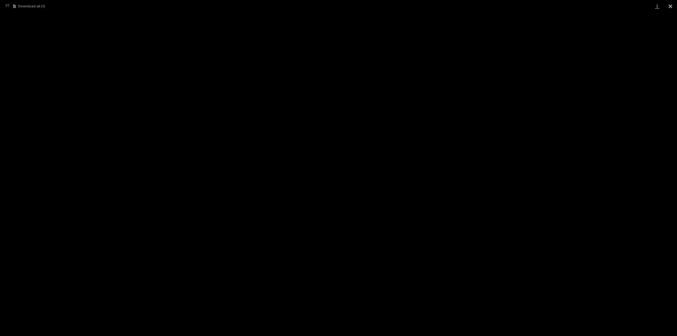
click at [670, 6] on button "Close gallery" at bounding box center [670, 6] width 13 height 12
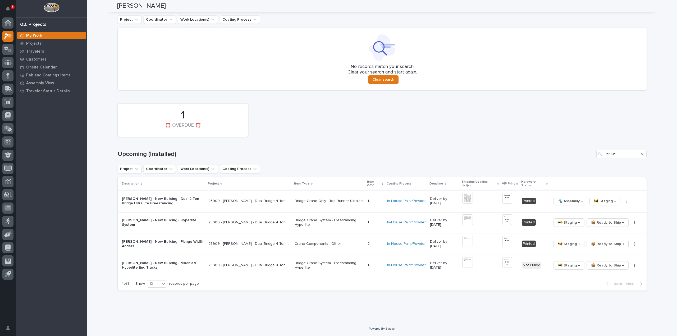
click at [508, 199] on img at bounding box center [508, 198] width 10 height 11
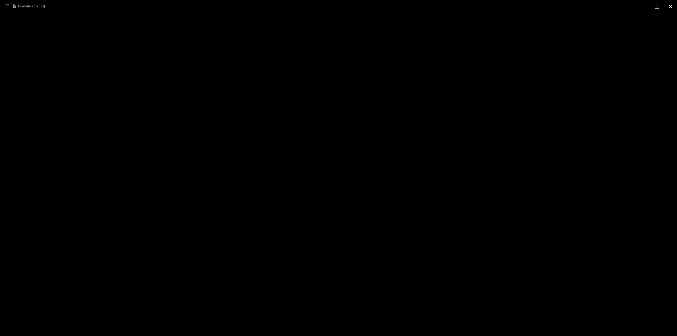
click at [669, 6] on button "Close gallery" at bounding box center [670, 6] width 13 height 12
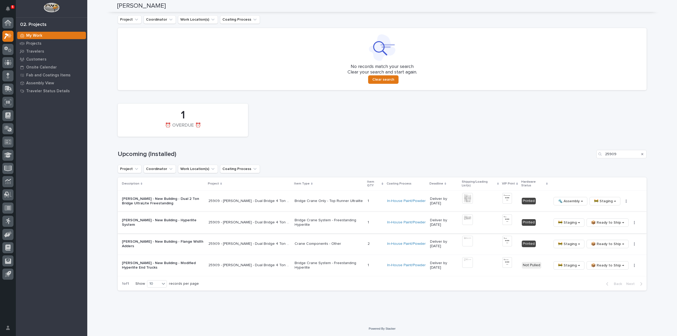
click at [467, 219] on img at bounding box center [467, 220] width 11 height 11
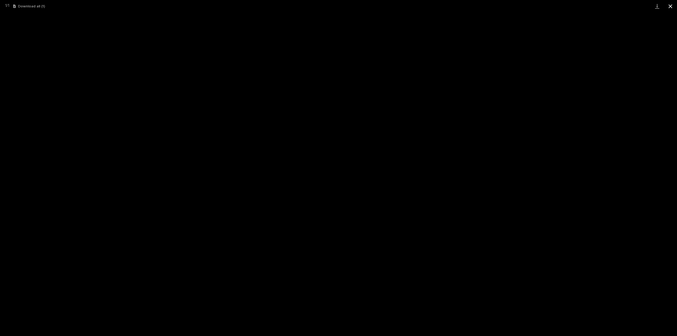
click at [670, 7] on button "Close gallery" at bounding box center [670, 6] width 13 height 12
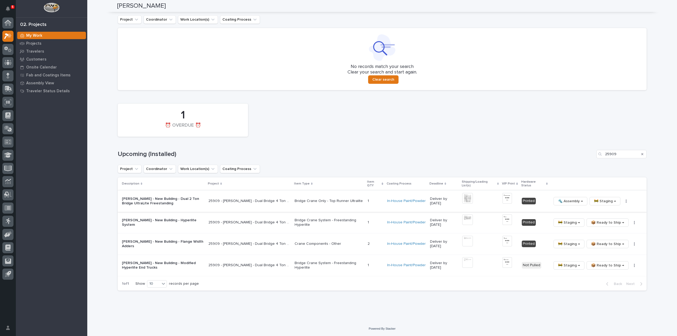
click at [472, 200] on img at bounding box center [467, 198] width 11 height 11
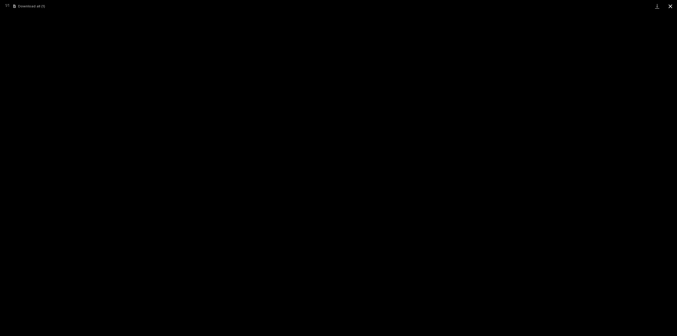
click at [672, 5] on button "Close gallery" at bounding box center [670, 6] width 13 height 12
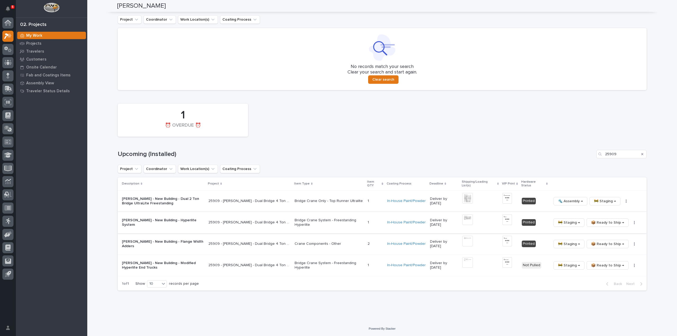
click at [470, 224] on img at bounding box center [467, 220] width 11 height 11
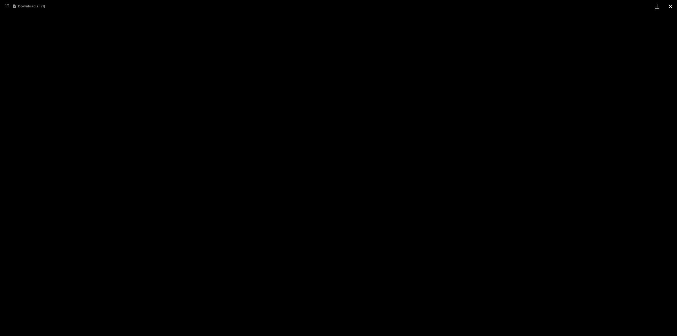
click at [672, 5] on button "Close gallery" at bounding box center [670, 6] width 13 height 12
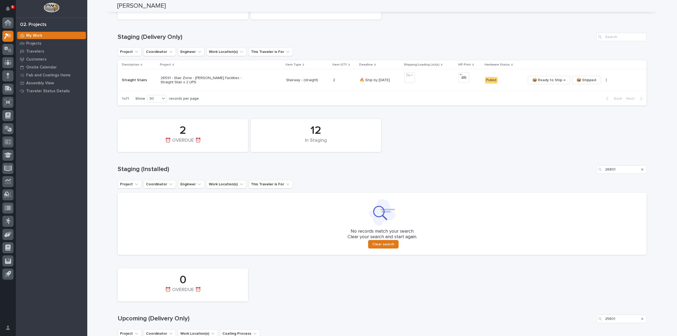
scroll to position [69, 0]
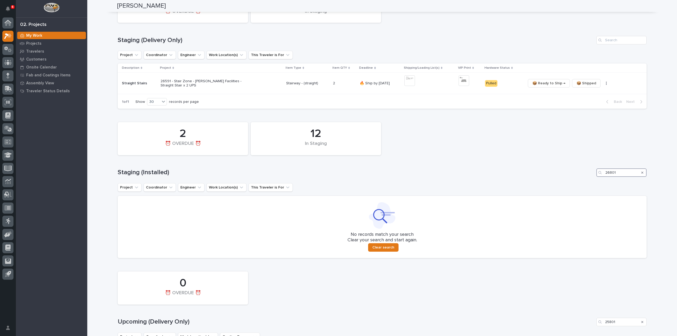
drag, startPoint x: 616, startPoint y: 174, endPoint x: 597, endPoint y: 183, distance: 21.3
click at [597, 183] on div "12 In Staging 2 ⏰ OVERDUE ⏰ Staging (Installed) 26801 Project Coordinator Engin…" at bounding box center [382, 189] width 529 height 139
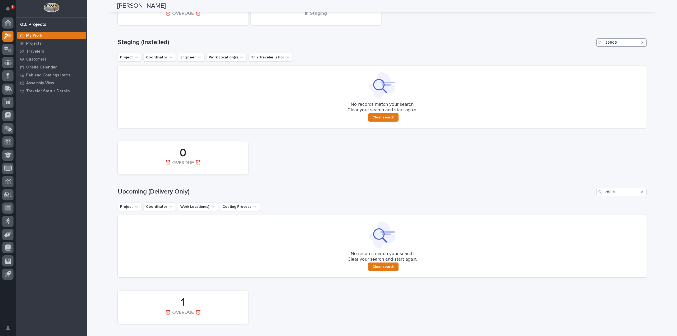
scroll to position [228, 0]
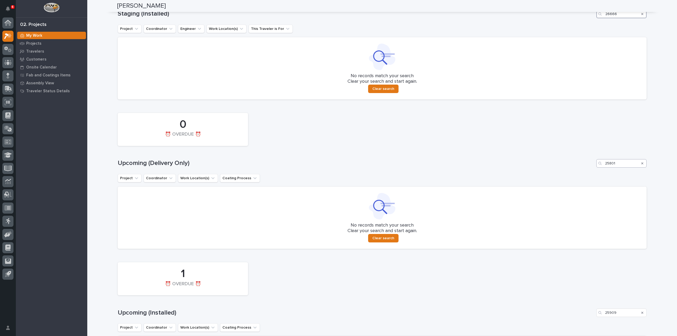
type input "26666"
drag, startPoint x: 613, startPoint y: 163, endPoint x: 595, endPoint y: 171, distance: 19.2
click at [595, 171] on div "0 ⏰ OVERDUE ⏰ Upcoming (Delivery Only) 25801 Project Coordinator Work Location(…" at bounding box center [382, 179] width 529 height 139
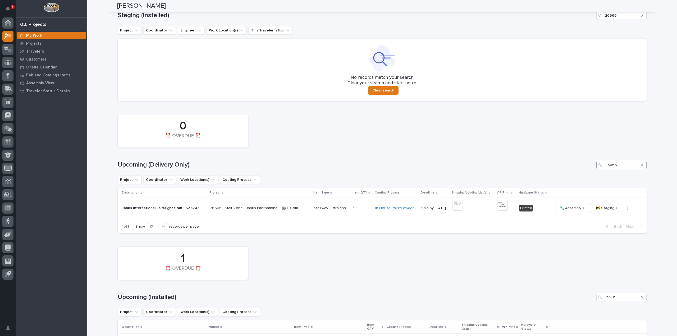
scroll to position [219, 0]
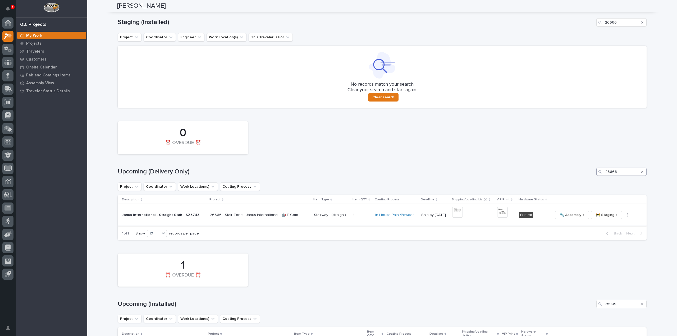
type input "26666"
click at [623, 217] on div "🔩 Assembly → 🚧 Staging → 📦 Ready to Ship → ✏️ Schedule Generate VIP 🔩 Hardware" at bounding box center [595, 215] width 85 height 8
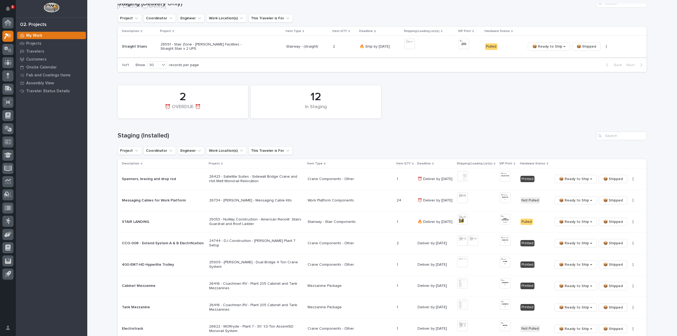
scroll to position [106, 0]
click at [613, 137] on input "Search" at bounding box center [622, 135] width 50 height 8
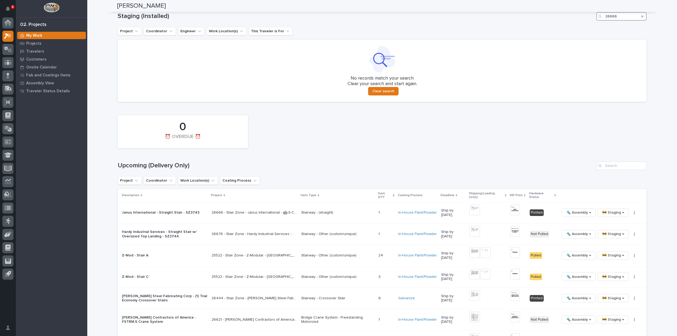
scroll to position [265, 0]
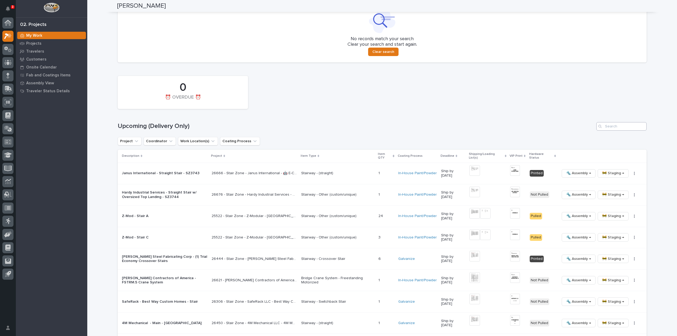
type input "26666"
click at [629, 130] on input "Search" at bounding box center [622, 126] width 50 height 8
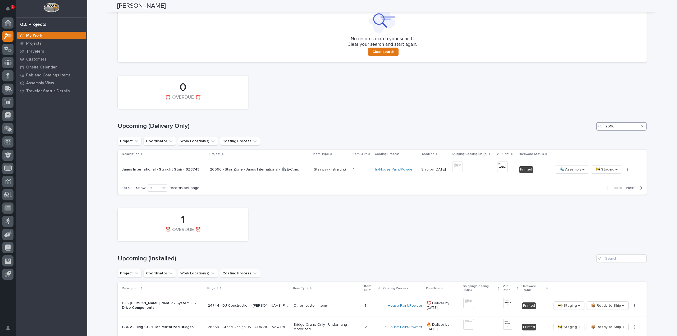
scroll to position [167, 0]
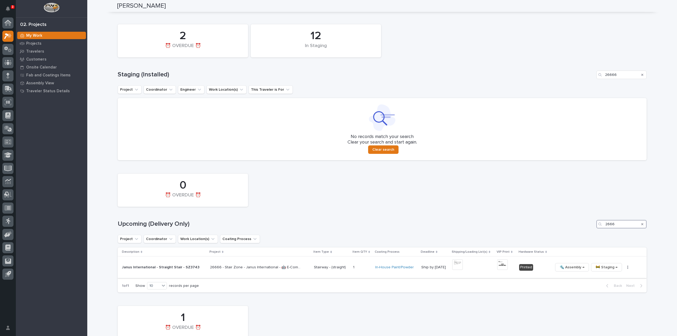
type input "2666"
click at [628, 268] on icon "button" at bounding box center [628, 268] width 1 height 4
click at [607, 306] on span "🔩 Hardware" at bounding box center [602, 303] width 22 height 6
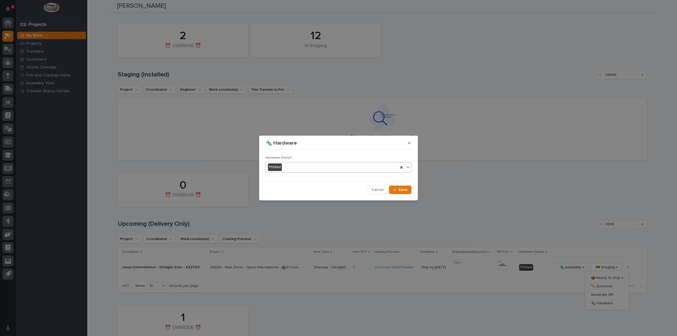
click at [300, 171] on div "Printed" at bounding box center [332, 167] width 133 height 9
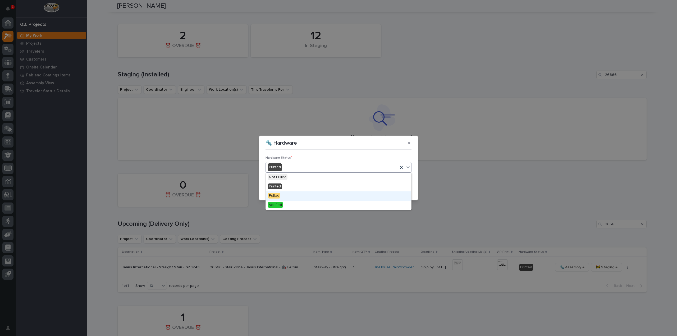
click at [288, 194] on div "Pulled" at bounding box center [339, 196] width 146 height 9
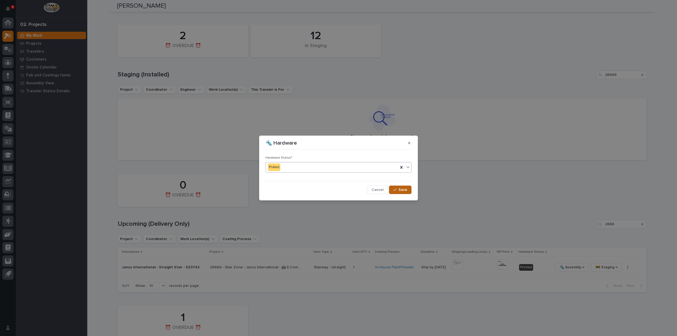
click at [406, 190] on span "Save" at bounding box center [403, 190] width 9 height 5
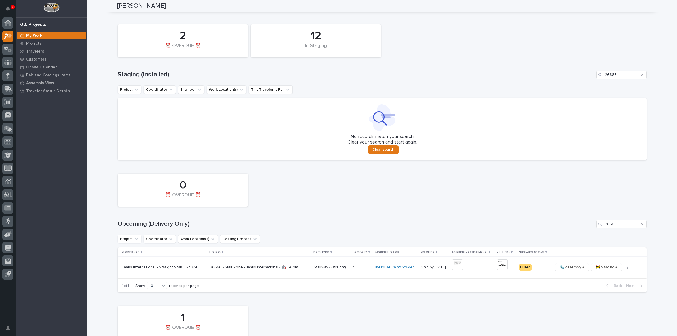
click at [624, 269] on button "button" at bounding box center [627, 268] width 7 height 4
click at [528, 220] on div "Upcoming (Delivery Only) 2666" at bounding box center [382, 224] width 529 height 8
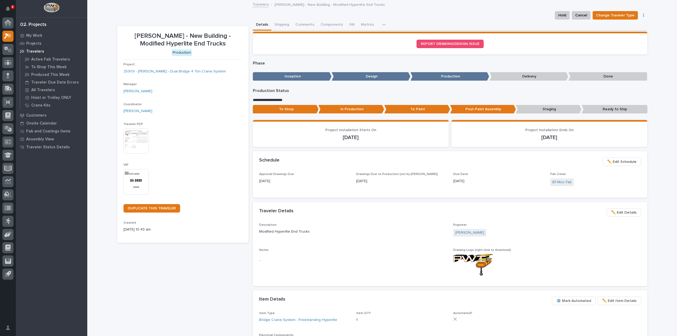
click at [138, 181] on img at bounding box center [136, 181] width 25 height 25
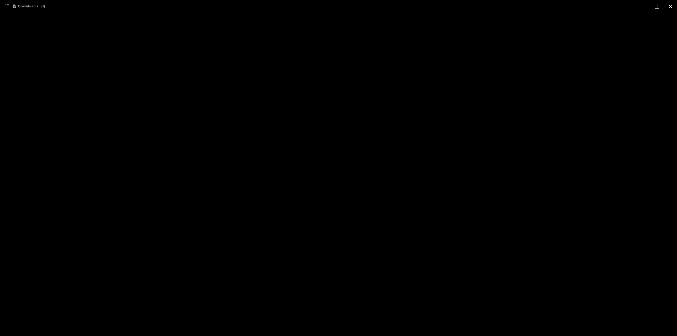
click at [670, 7] on button "Close gallery" at bounding box center [670, 6] width 13 height 12
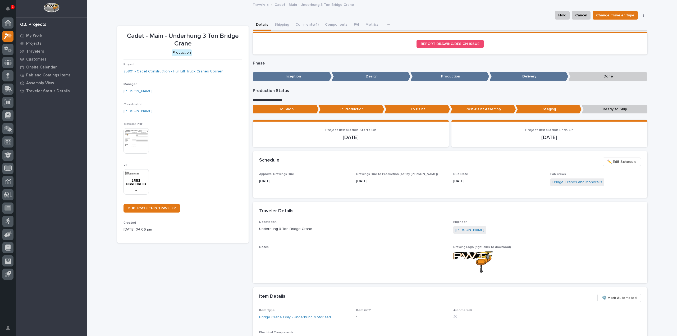
click at [135, 181] on img at bounding box center [136, 181] width 25 height 25
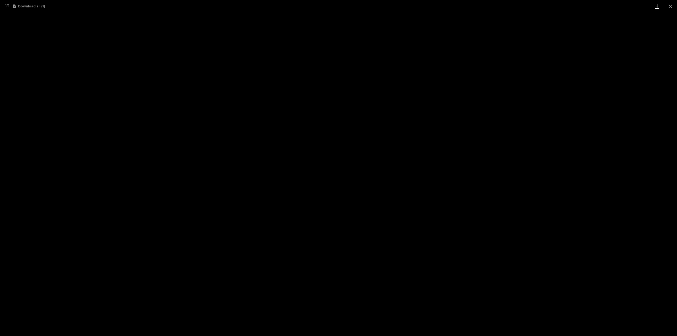
drag, startPoint x: 669, startPoint y: 5, endPoint x: 654, endPoint y: 3, distance: 15.2
click at [669, 5] on button "Close gallery" at bounding box center [670, 6] width 13 height 12
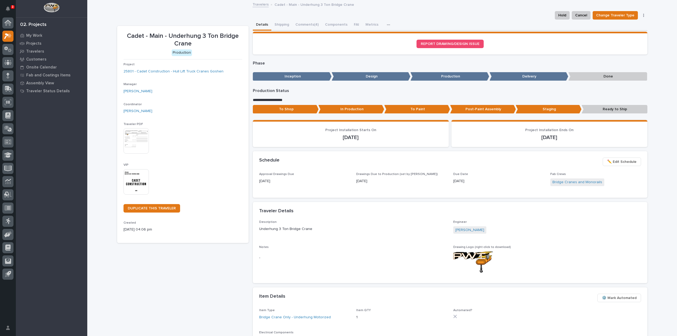
click at [615, 110] on p "Ready to Ship" at bounding box center [615, 109] width 66 height 9
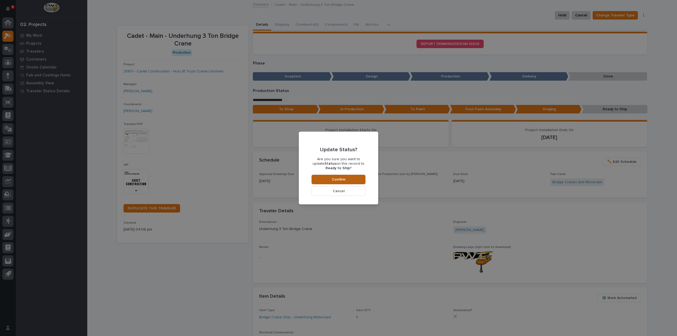
click at [343, 181] on span "Confirm" at bounding box center [338, 179] width 13 height 5
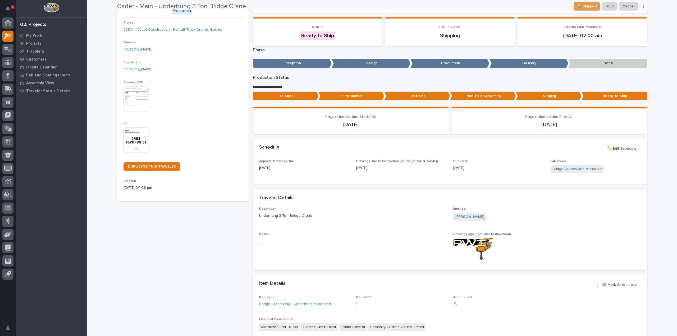
scroll to position [45, 0]
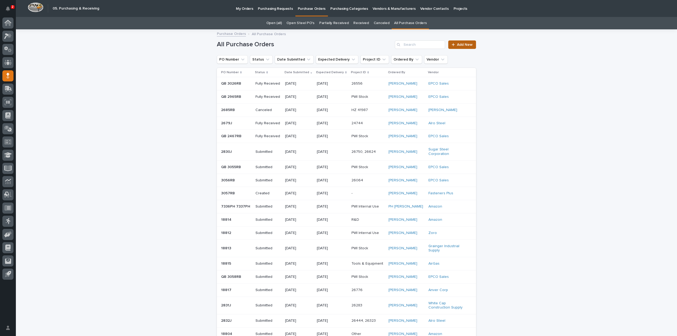
click at [452, 46] on link "Add New" at bounding box center [462, 44] width 28 height 8
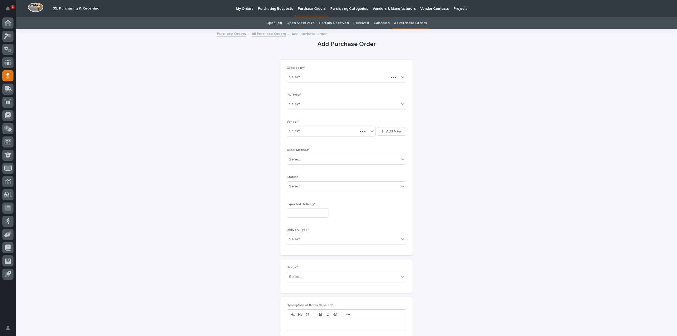
scroll to position [17, 0]
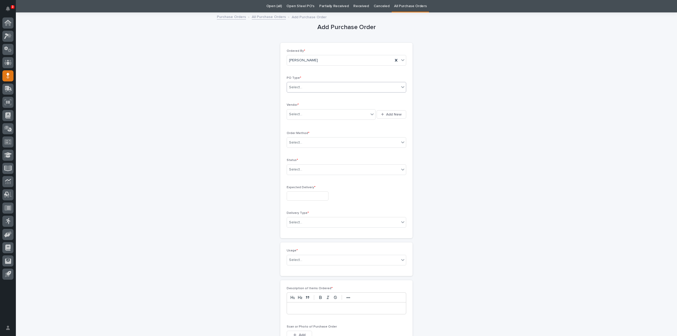
click at [309, 88] on div "Select..." at bounding box center [343, 87] width 112 height 9
click at [304, 106] on div "Paper" at bounding box center [344, 106] width 119 height 9
click at [304, 117] on div "Select..." at bounding box center [328, 114] width 82 height 9
type input "***"
click at [306, 124] on div "McMaster-Carr" at bounding box center [329, 123] width 89 height 9
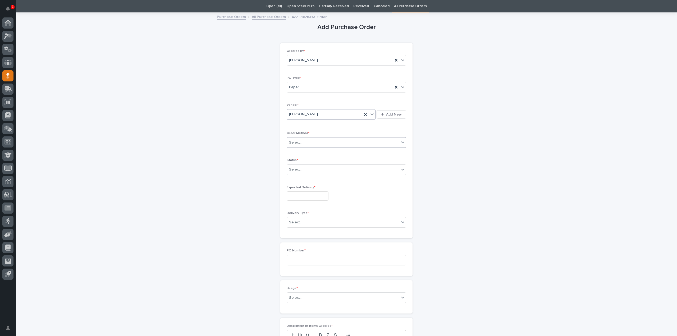
click at [303, 143] on div "Select..." at bounding box center [343, 142] width 112 height 9
click at [304, 152] on div "Online Order" at bounding box center [344, 151] width 119 height 9
click at [301, 169] on div "Select..." at bounding box center [343, 169] width 112 height 9
click at [299, 188] on div "Submitted" at bounding box center [344, 188] width 119 height 9
click at [299, 199] on input "text" at bounding box center [308, 196] width 42 height 9
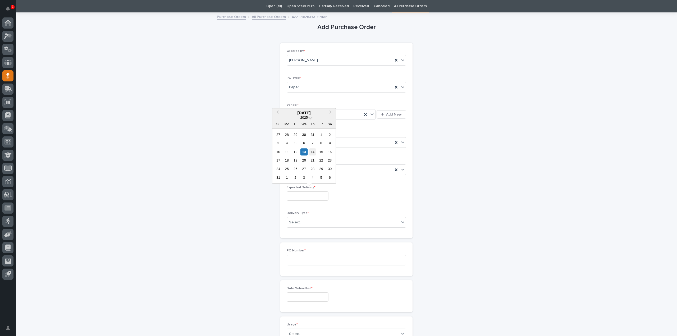
click at [314, 153] on div "14" at bounding box center [312, 151] width 7 height 7
type input "**********"
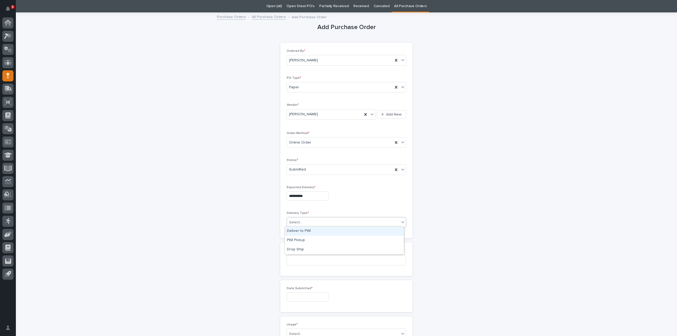
click at [303, 222] on div "Select..." at bounding box center [343, 222] width 112 height 9
click at [302, 231] on div "Deliver to PWI" at bounding box center [344, 231] width 119 height 9
click at [298, 262] on input at bounding box center [347, 260] width 120 height 11
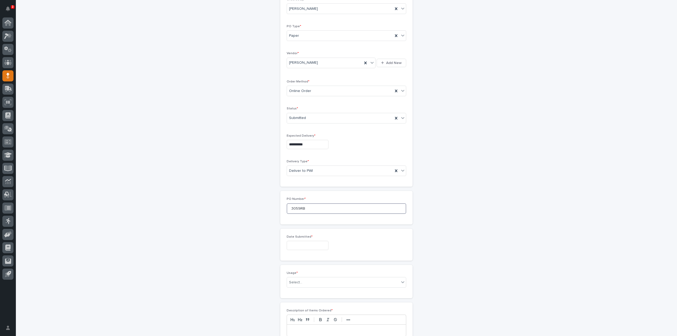
scroll to position [70, 0]
type input "3059RB"
click at [295, 246] on input "text" at bounding box center [308, 244] width 42 height 9
click at [305, 203] on div "13" at bounding box center [304, 199] width 7 height 7
type input "**********"
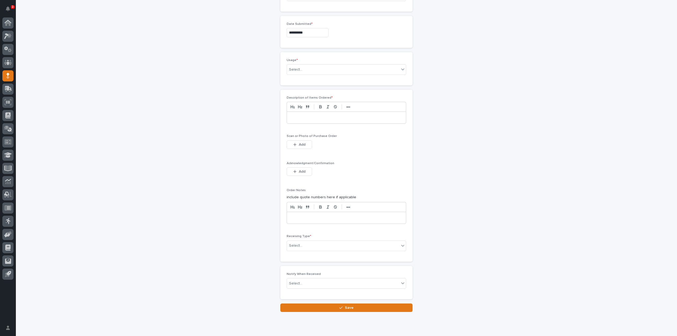
scroll to position [229, 0]
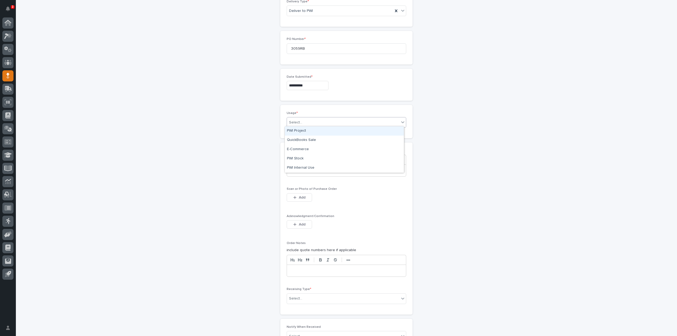
click at [310, 122] on div "Select..." at bounding box center [343, 122] width 112 height 9
click at [308, 131] on div "PWI Project" at bounding box center [344, 130] width 119 height 9
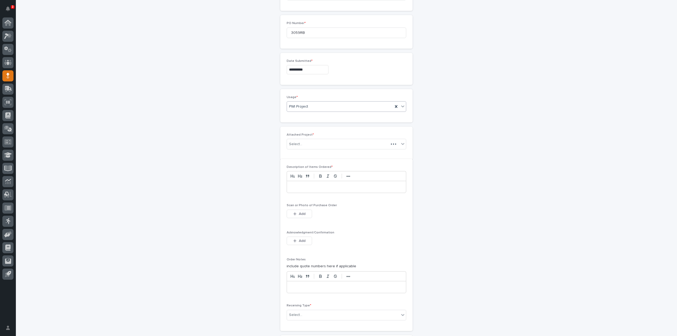
scroll to position [247, 0]
click at [297, 142] on div "Select..." at bounding box center [295, 142] width 13 height 6
type input "*****"
click at [299, 148] on div "24744 - DJ Construction - [PERSON_NAME] Plant 7 Setup" at bounding box center [344, 149] width 119 height 9
click at [298, 190] on div at bounding box center [346, 190] width 119 height 12
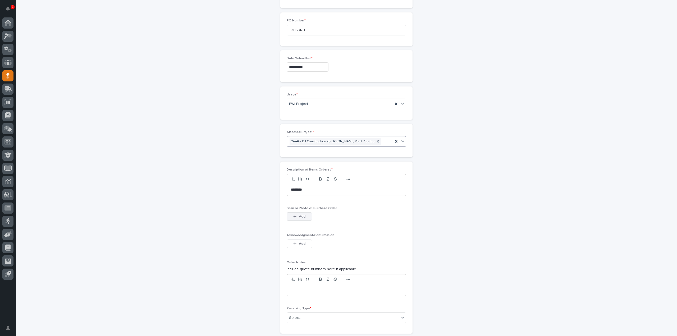
click at [303, 217] on button "Add" at bounding box center [299, 216] width 25 height 8
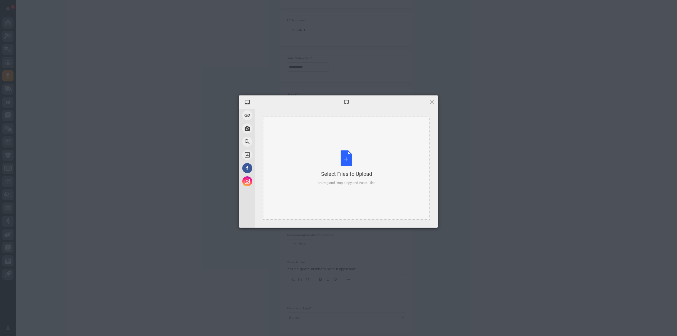
click at [342, 161] on div "Select Files to Upload or Drag and Drop, Copy and Paste Files" at bounding box center [347, 168] width 58 height 35
click at [427, 221] on span "Upload 1" at bounding box center [421, 221] width 27 height 10
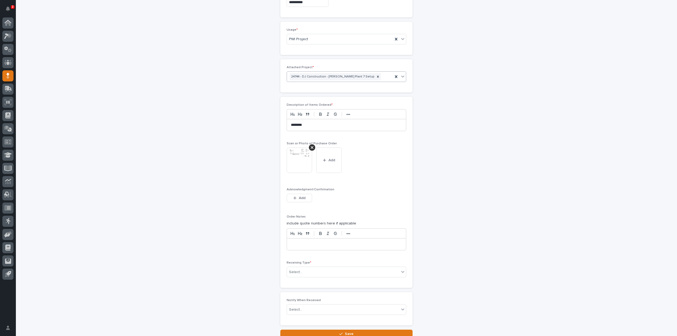
scroll to position [353, 0]
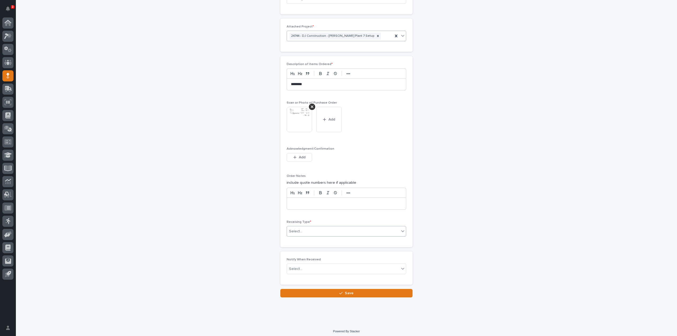
click at [293, 229] on div "Select..." at bounding box center [295, 232] width 13 height 6
click at [293, 239] on div "PWI Inventory" at bounding box center [344, 238] width 119 height 9
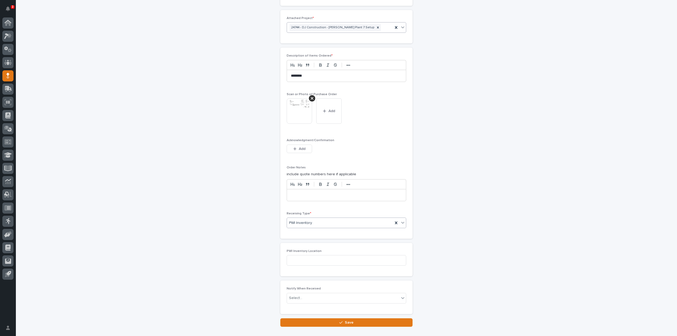
scroll to position [371, 0]
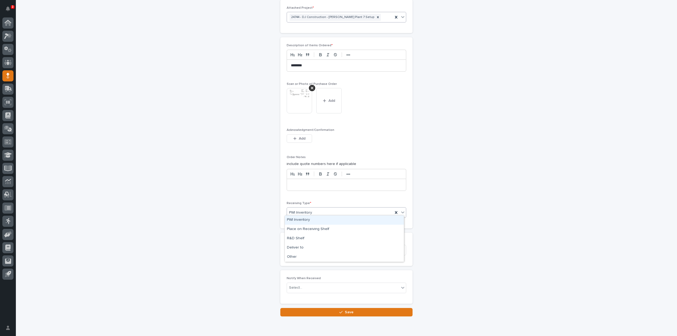
click at [313, 211] on div "PWI Inventory" at bounding box center [340, 212] width 106 height 9
click at [307, 249] on div "Deliver to" at bounding box center [344, 247] width 119 height 9
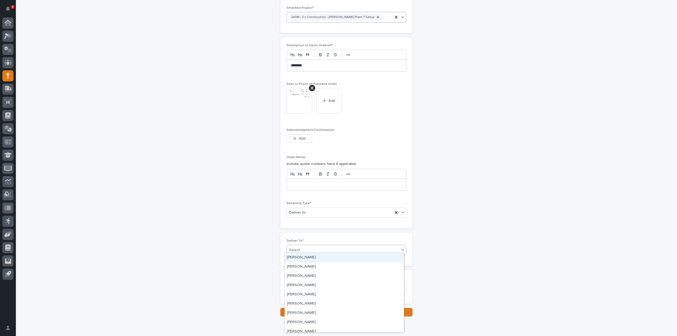
click at [299, 249] on div "Select..." at bounding box center [295, 251] width 13 height 6
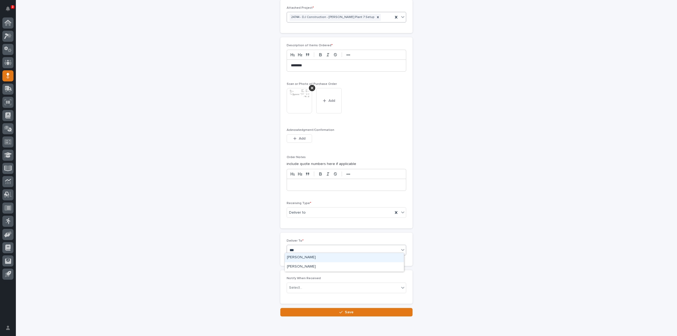
type input "****"
click at [297, 255] on div "[PERSON_NAME]" at bounding box center [344, 257] width 119 height 9
click at [298, 287] on div "Select..." at bounding box center [295, 288] width 13 height 6
type input "*****"
click at [297, 294] on div "[PERSON_NAME]" at bounding box center [344, 295] width 119 height 9
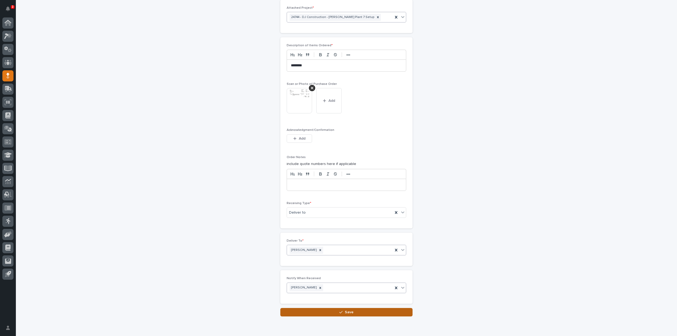
click at [299, 309] on button "Save" at bounding box center [346, 312] width 132 height 8
